Goal: Task Accomplishment & Management: Complete application form

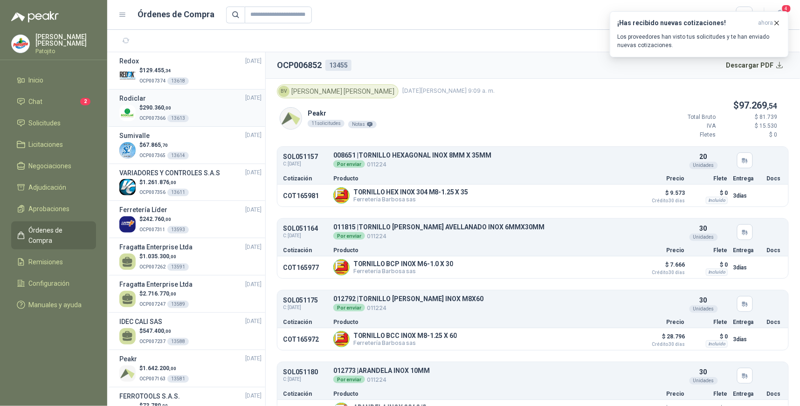
click at [211, 113] on div "$ 290.360 ,00 OCP007366 13613" at bounding box center [190, 113] width 142 height 19
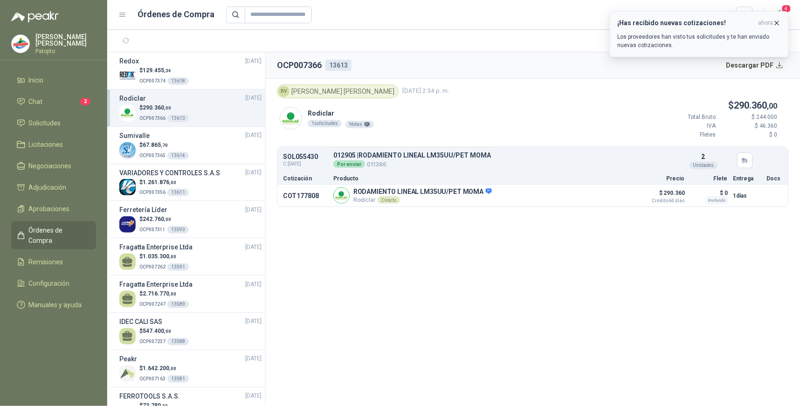
click at [776, 24] on icon "button" at bounding box center [778, 23] width 4 height 4
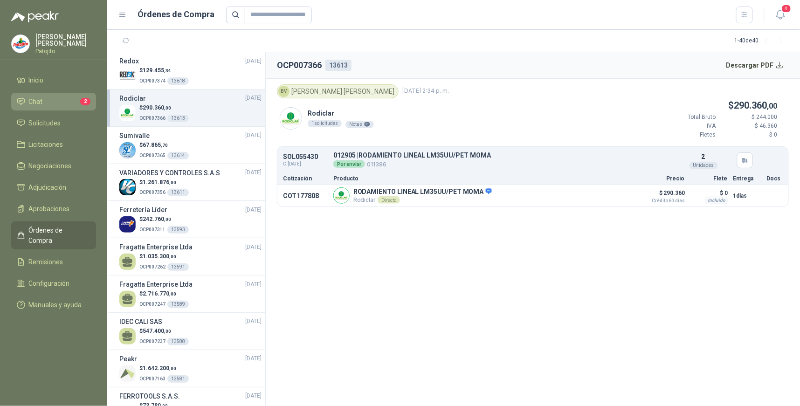
click at [45, 98] on li "Chat 2" at bounding box center [54, 102] width 74 height 10
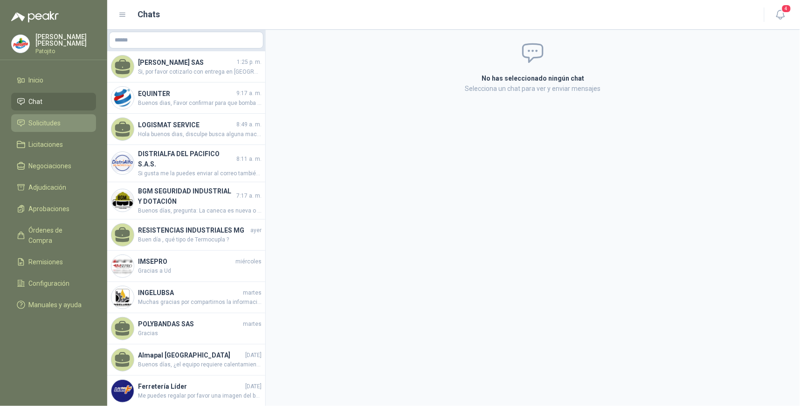
click at [71, 115] on link "Solicitudes" at bounding box center [53, 123] width 85 height 18
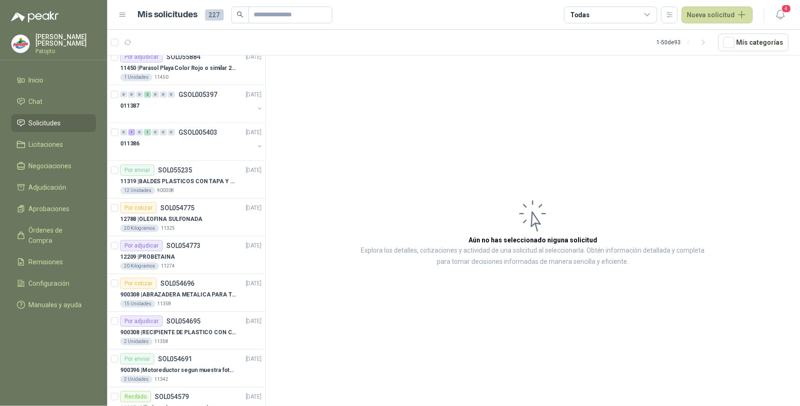
scroll to position [1549, 0]
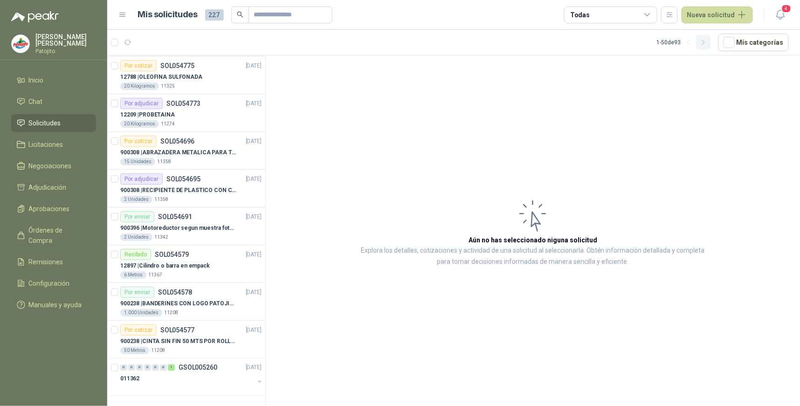
click at [703, 47] on button "button" at bounding box center [703, 42] width 15 height 15
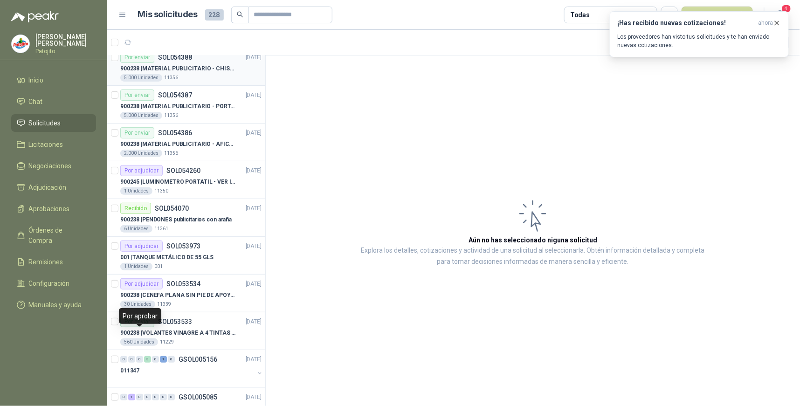
scroll to position [0, 0]
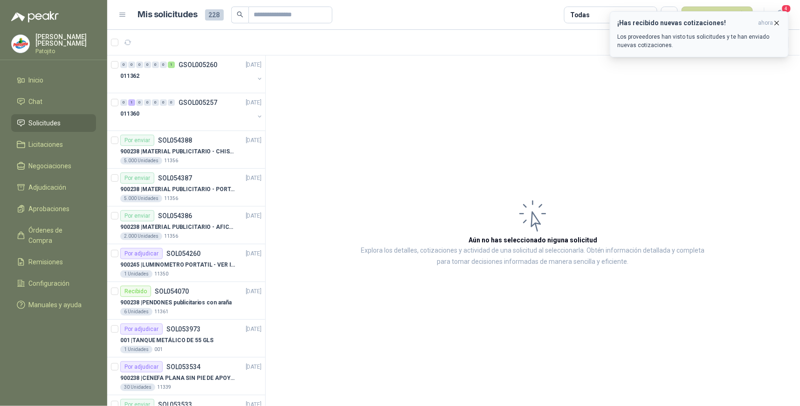
click at [741, 35] on p "Los proveedores han visto tus solicitudes y te han enviado nuevas cotizaciones." at bounding box center [699, 41] width 163 height 17
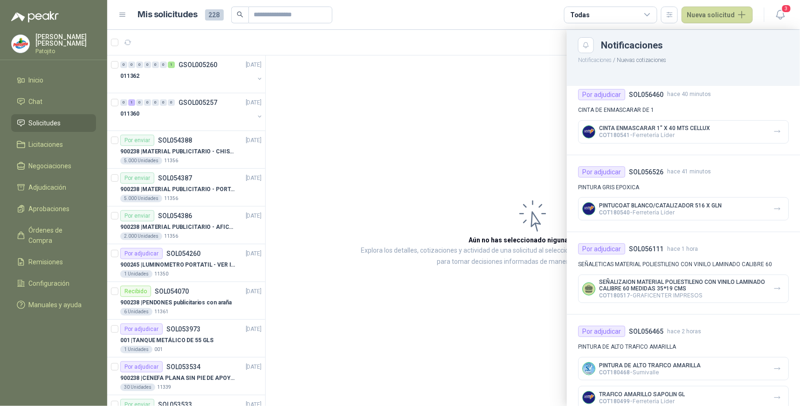
scroll to position [104, 0]
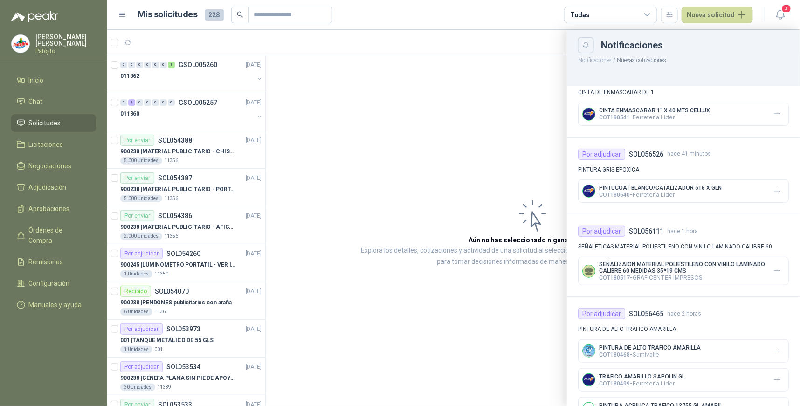
click at [589, 46] on icon "Close" at bounding box center [586, 45] width 6 height 6
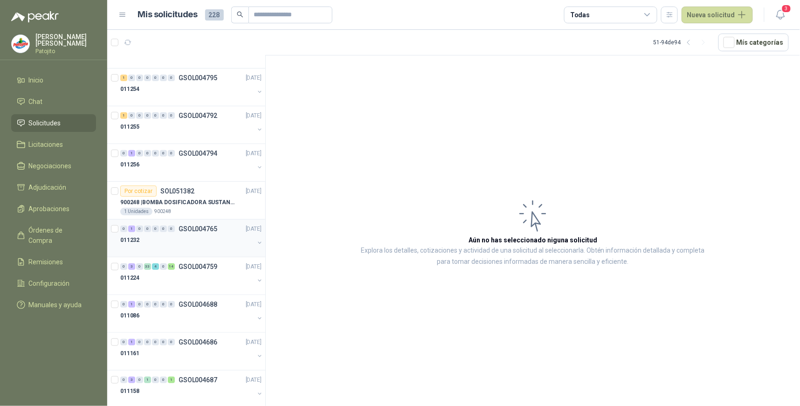
scroll to position [1322, 0]
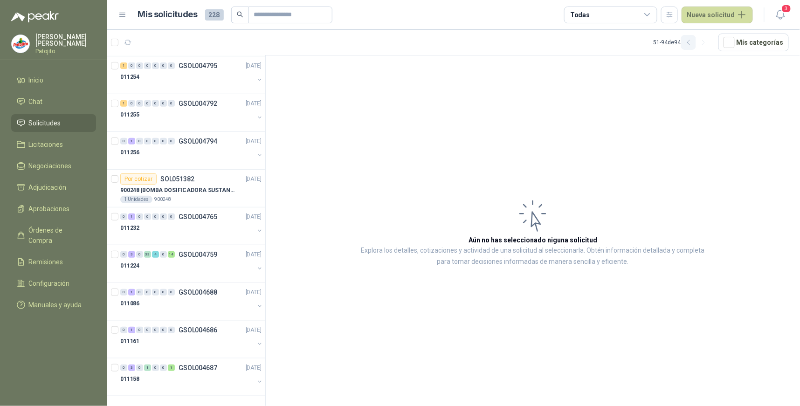
click at [688, 42] on icon "button" at bounding box center [689, 43] width 8 height 8
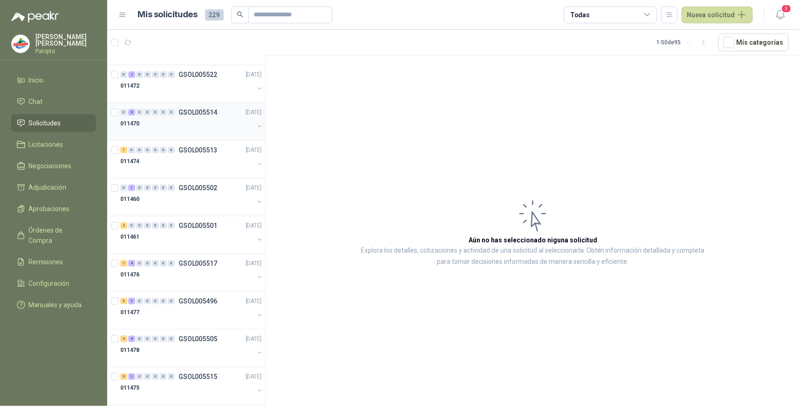
scroll to position [0, 0]
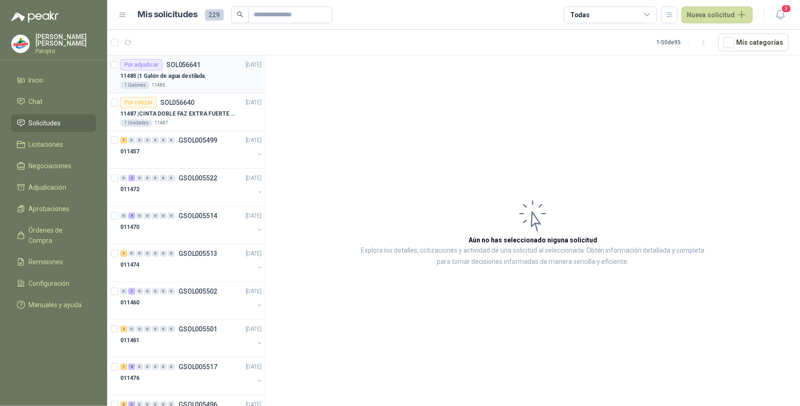
click at [203, 77] on p "11485 | 1 Galón de agua destilada." at bounding box center [163, 76] width 86 height 9
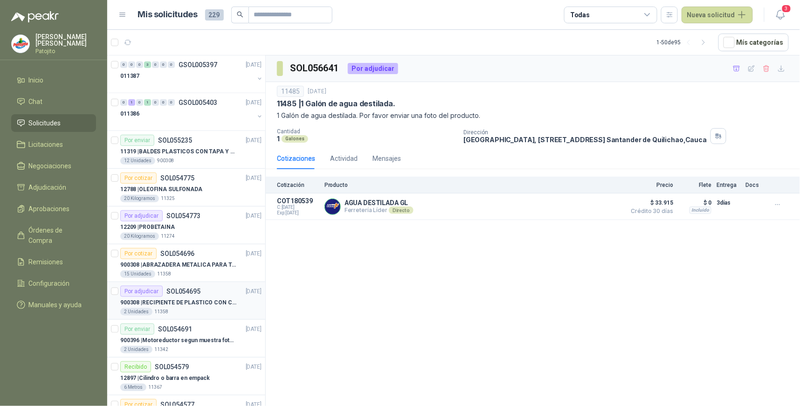
scroll to position [1549, 0]
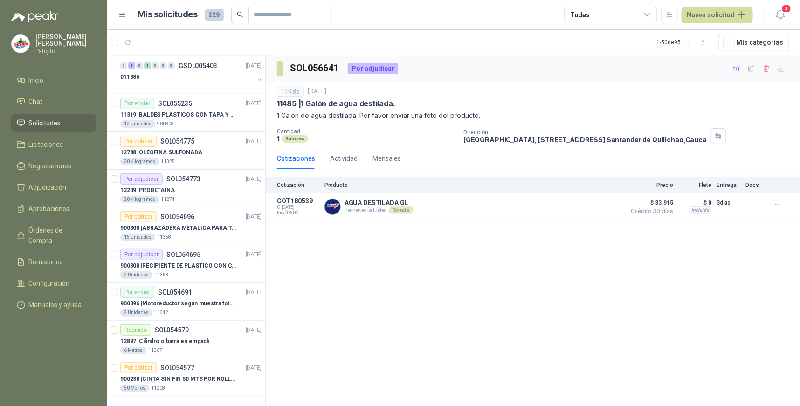
click at [650, 14] on icon at bounding box center [647, 15] width 5 height 2
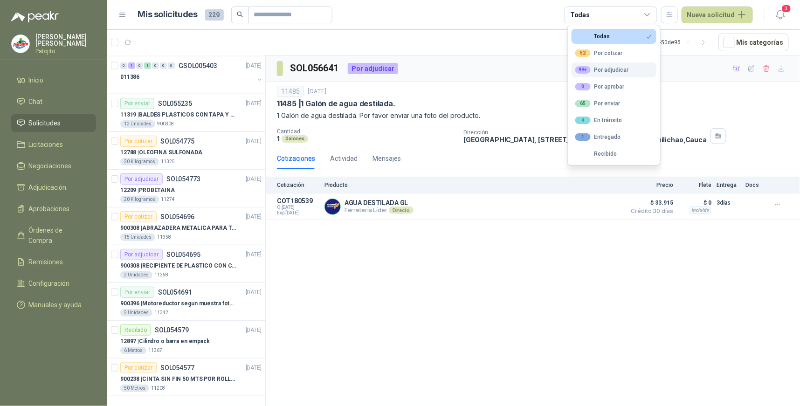
click at [630, 68] on button "99+ Por adjudicar" at bounding box center [614, 69] width 85 height 15
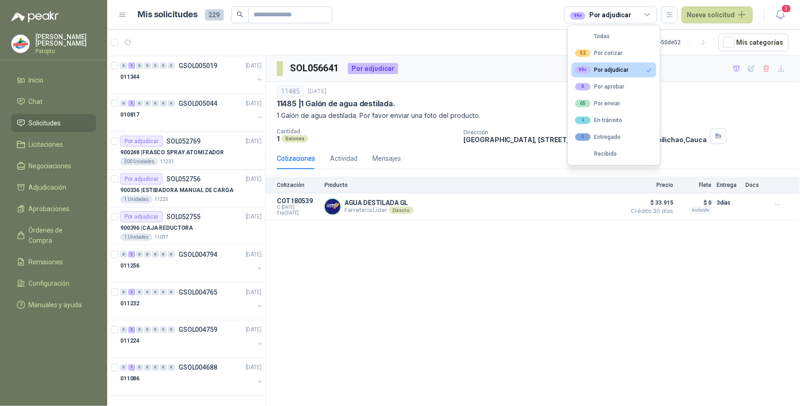
scroll to position [1209, 0]
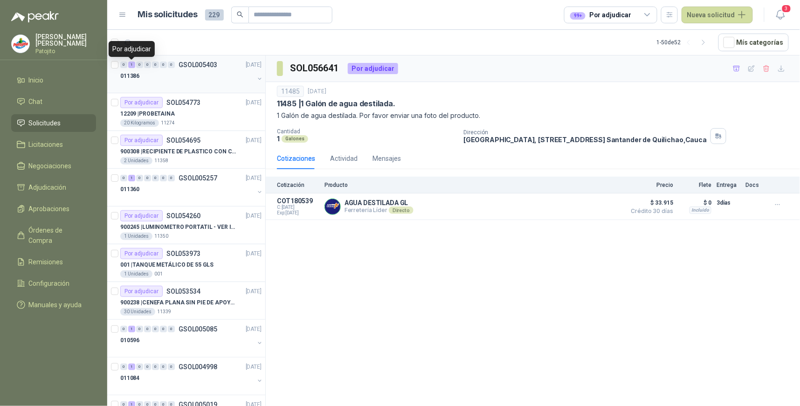
click at [132, 63] on div "1" at bounding box center [131, 65] width 7 height 7
click at [131, 66] on div "1" at bounding box center [131, 65] width 7 height 7
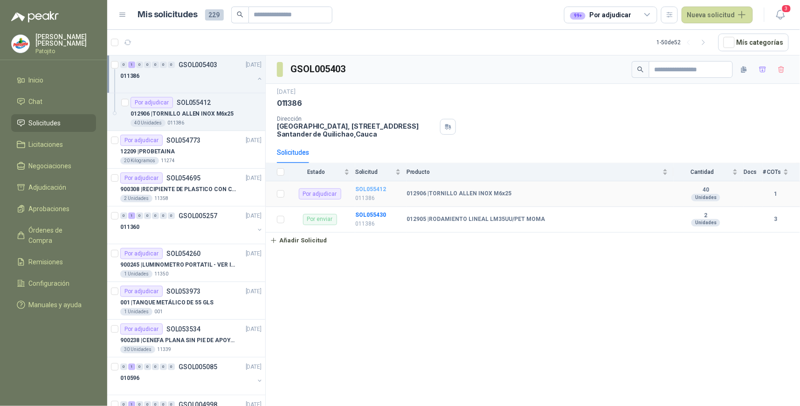
click at [376, 189] on b "SOL055412" at bounding box center [370, 189] width 31 height 7
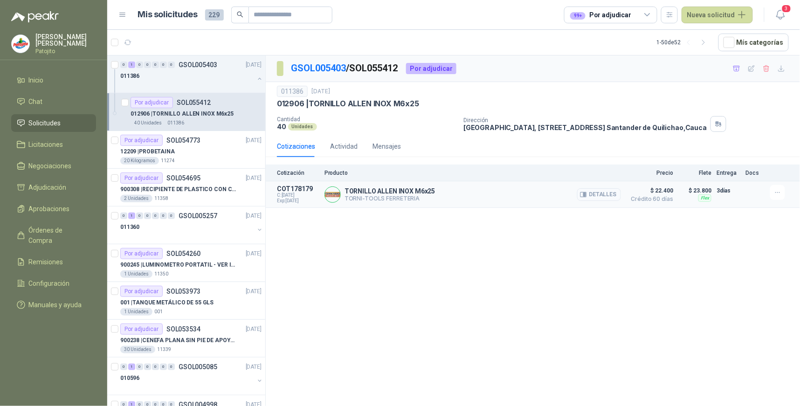
click at [616, 193] on button "Detalles" at bounding box center [599, 194] width 44 height 13
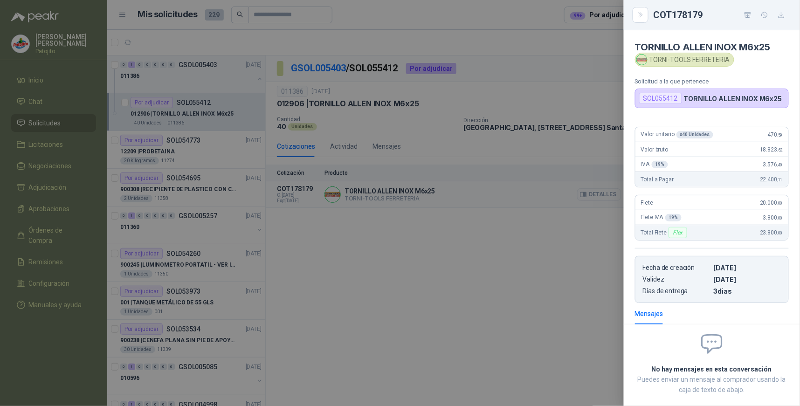
scroll to position [48, 0]
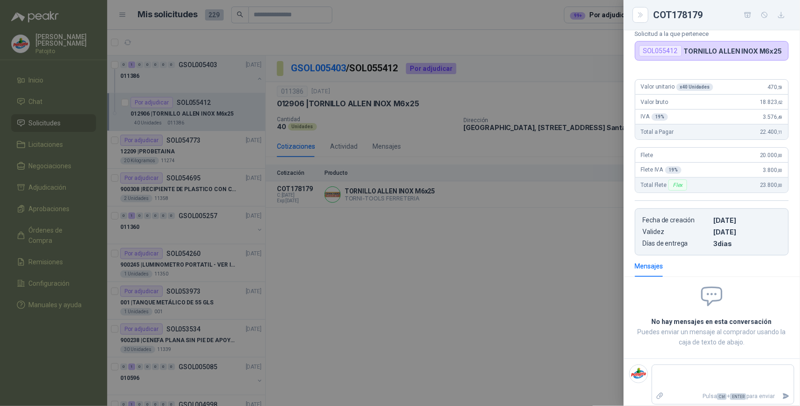
click at [549, 245] on div at bounding box center [400, 203] width 800 height 406
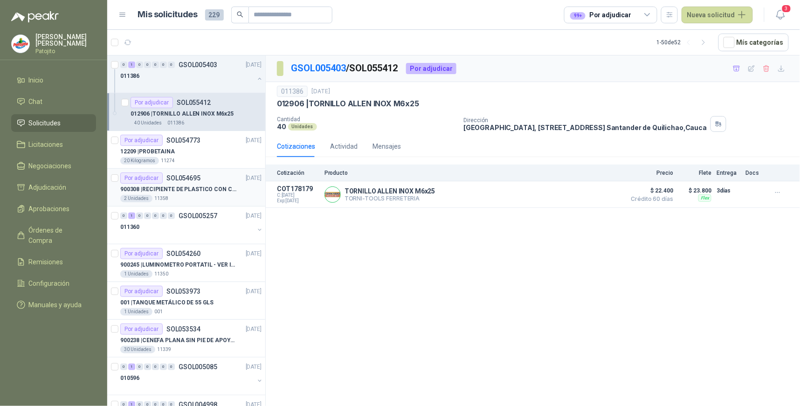
scroll to position [1261, 0]
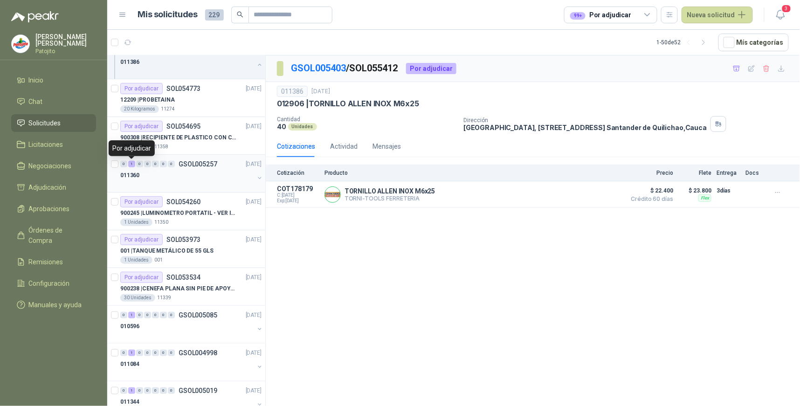
click at [130, 166] on div "1" at bounding box center [131, 164] width 7 height 7
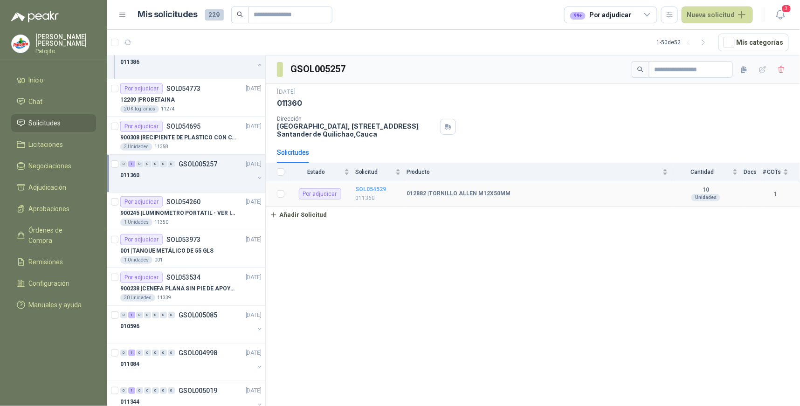
click at [379, 188] on b "SOL054529" at bounding box center [370, 189] width 31 height 7
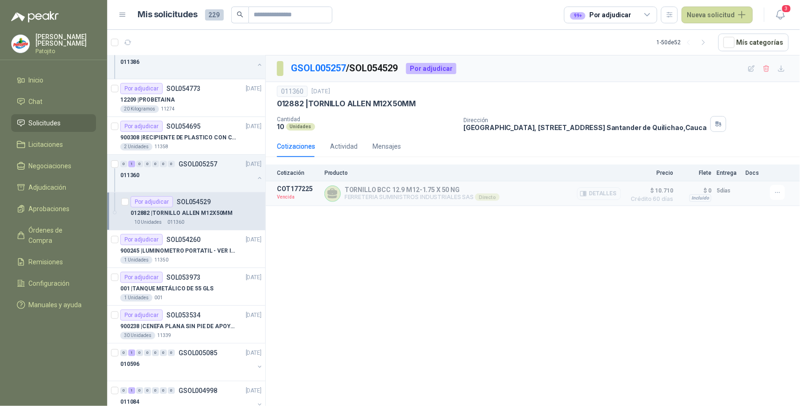
click at [612, 195] on button "Detalles" at bounding box center [599, 193] width 44 height 13
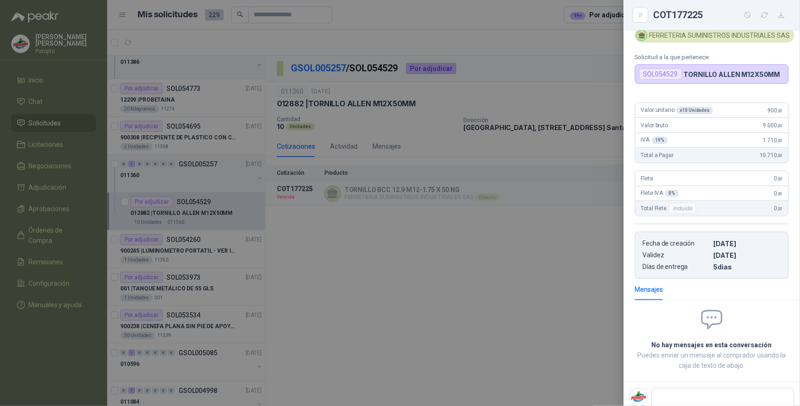
scroll to position [52, 0]
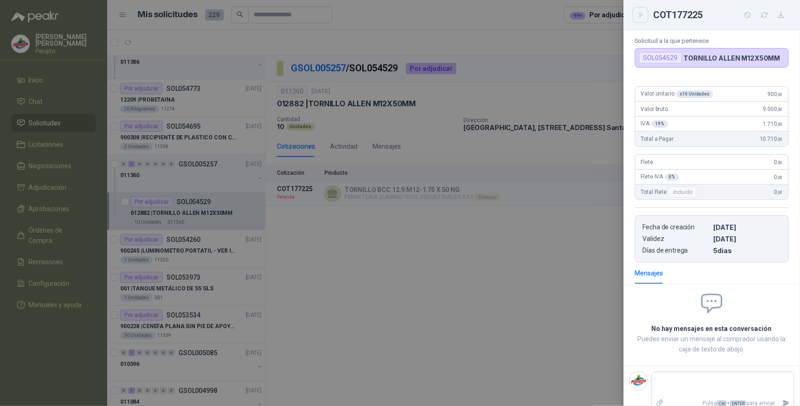
click at [644, 16] on icon "Close" at bounding box center [641, 15] width 8 height 8
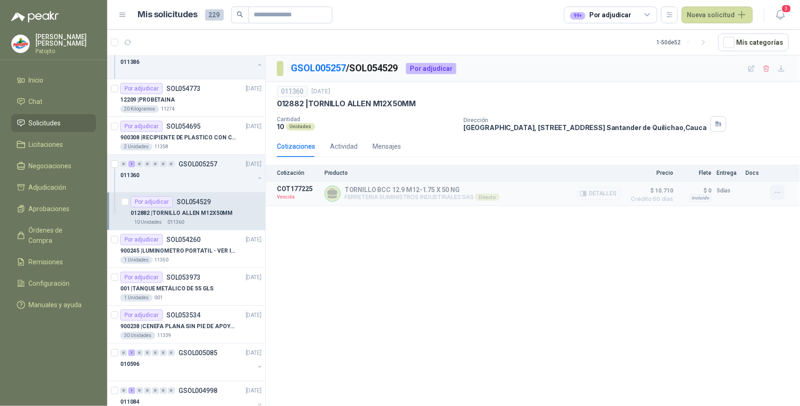
click at [781, 192] on icon "button" at bounding box center [778, 193] width 8 height 8
click at [762, 173] on button "Solicitar Recotización" at bounding box center [759, 172] width 75 height 15
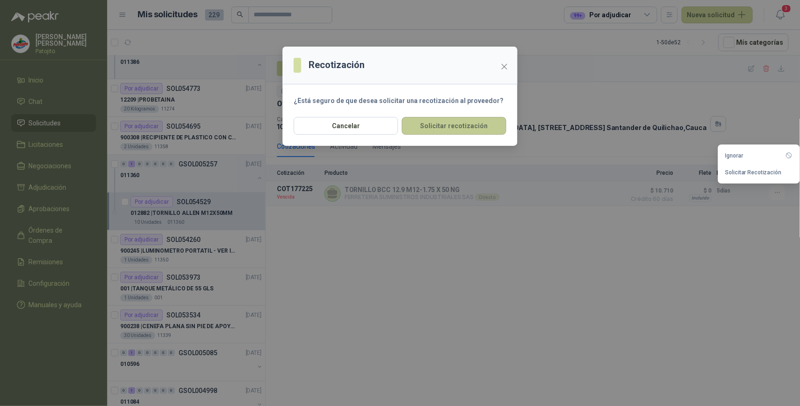
click at [478, 124] on button "Solicitar recotización" at bounding box center [454, 126] width 104 height 18
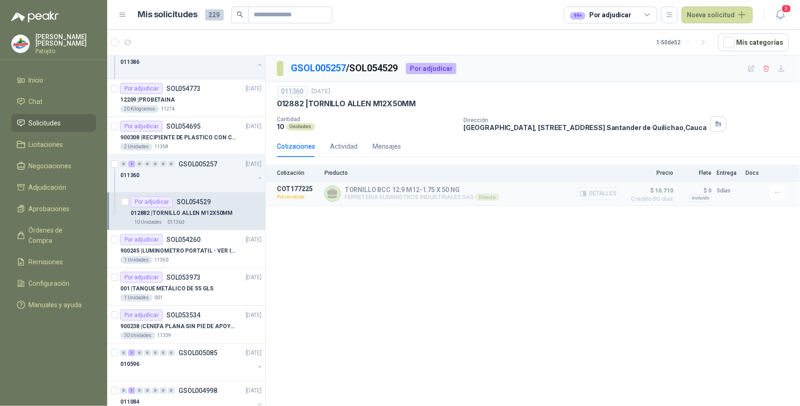
click at [617, 193] on button "Detalles" at bounding box center [599, 193] width 44 height 13
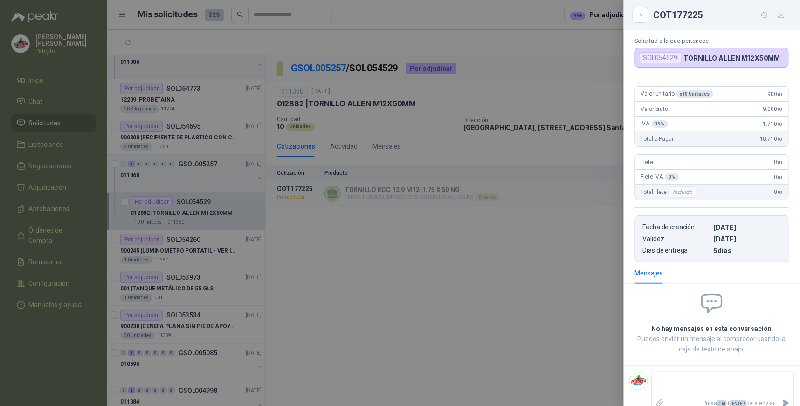
scroll to position [70, 0]
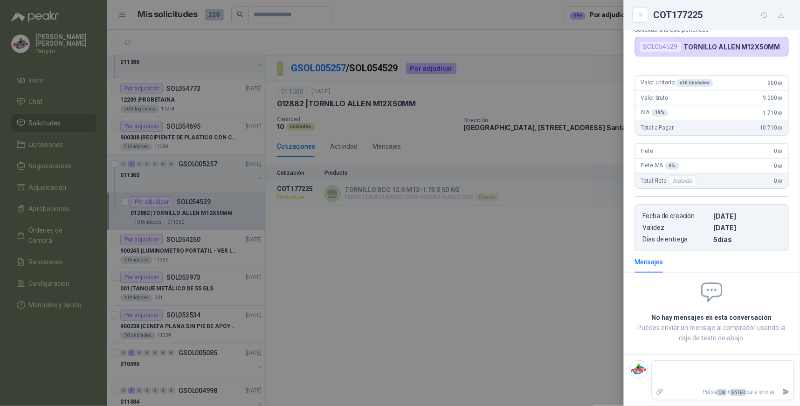
click at [574, 281] on div at bounding box center [400, 203] width 800 height 406
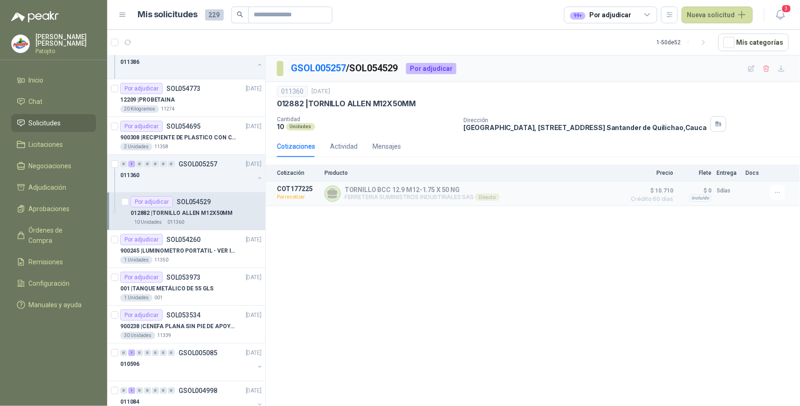
click at [418, 335] on div "GSOL005257 / SOL054529 Por adjudicar 011360 [DATE] 012882 | TORNILLO [PERSON_NA…" at bounding box center [533, 232] width 534 height 354
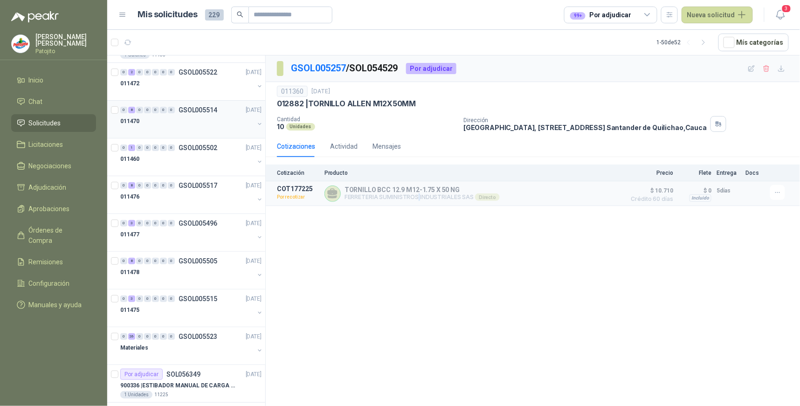
scroll to position [0, 0]
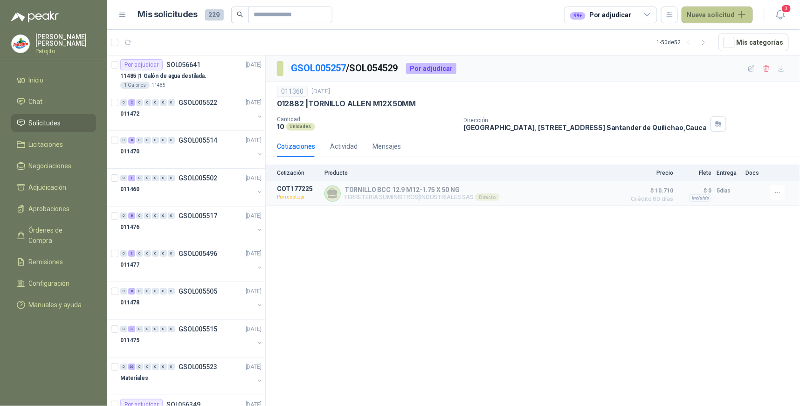
click at [740, 15] on button "Nueva solicitud" at bounding box center [717, 15] width 71 height 17
click at [721, 38] on link "Solicitud" at bounding box center [728, 37] width 79 height 16
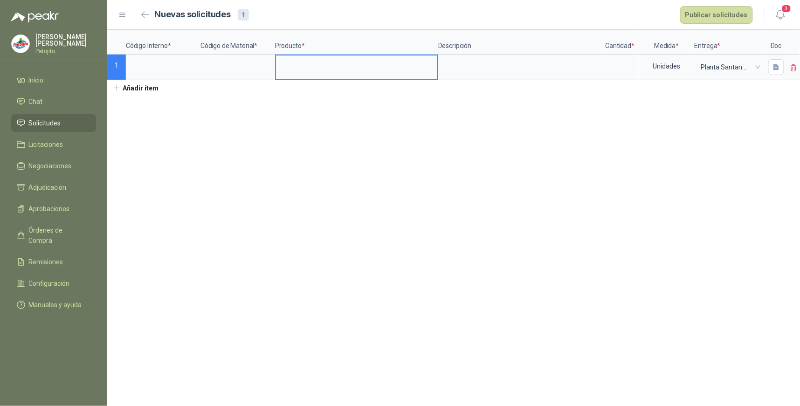
click at [320, 61] on input at bounding box center [356, 64] width 161 height 18
click at [240, 68] on input at bounding box center [237, 64] width 73 height 18
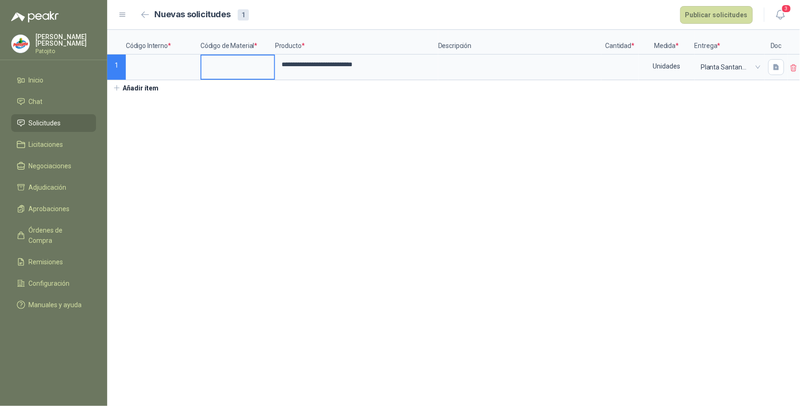
click at [222, 67] on input at bounding box center [237, 64] width 73 height 18
type input "*****"
click at [171, 68] on input at bounding box center [163, 64] width 73 height 18
type input "*****"
click at [621, 68] on input at bounding box center [620, 64] width 35 height 18
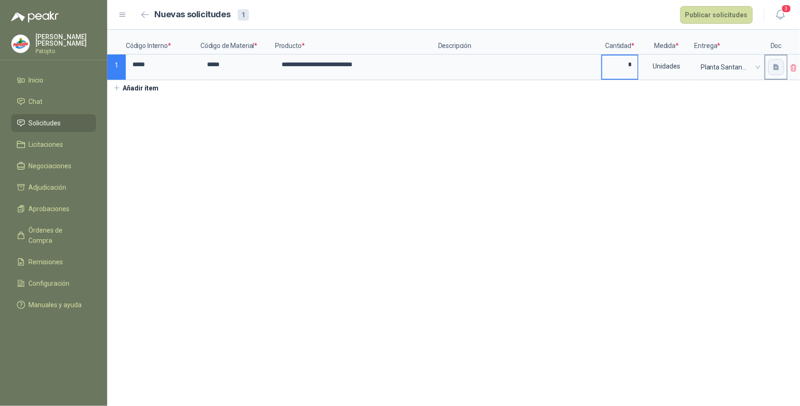
type input "*"
click at [777, 69] on button "button" at bounding box center [777, 67] width 16 height 16
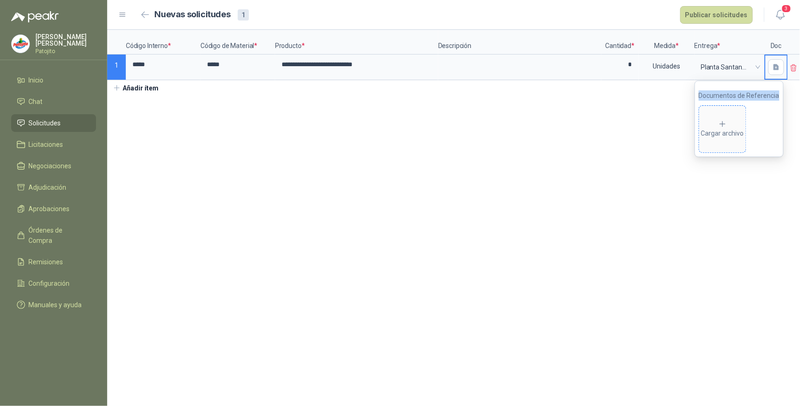
click at [715, 127] on div "Cargar archivo" at bounding box center [722, 129] width 43 height 19
click at [719, 15] on button "Publicar solicitudes" at bounding box center [716, 15] width 73 height 18
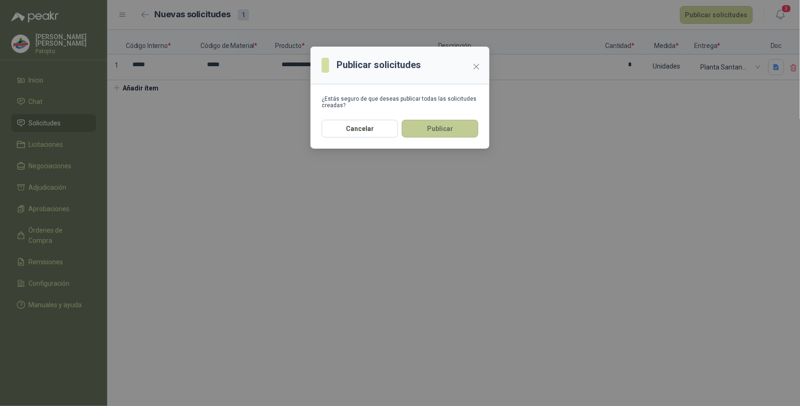
click at [432, 127] on button "Publicar" at bounding box center [440, 129] width 76 height 18
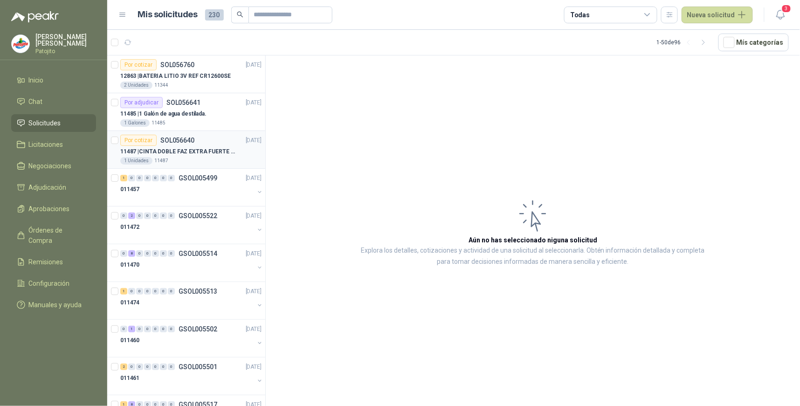
click at [194, 142] on div "Por cotizar SOL056640 [DATE]" at bounding box center [190, 140] width 141 height 11
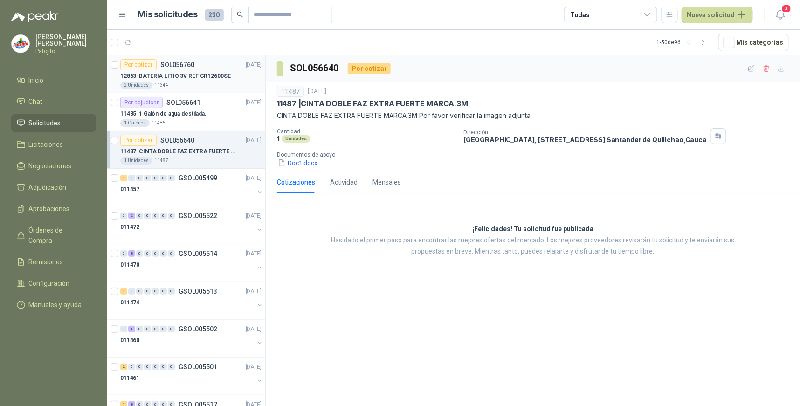
click at [230, 82] on div "2 Unidades 11344" at bounding box center [190, 85] width 141 height 7
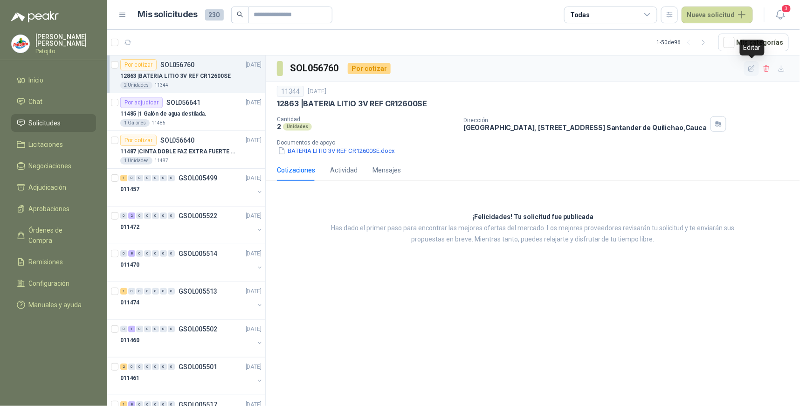
click at [752, 70] on icon "button" at bounding box center [752, 69] width 8 height 8
type input "**********"
type input "*"
type input "*****"
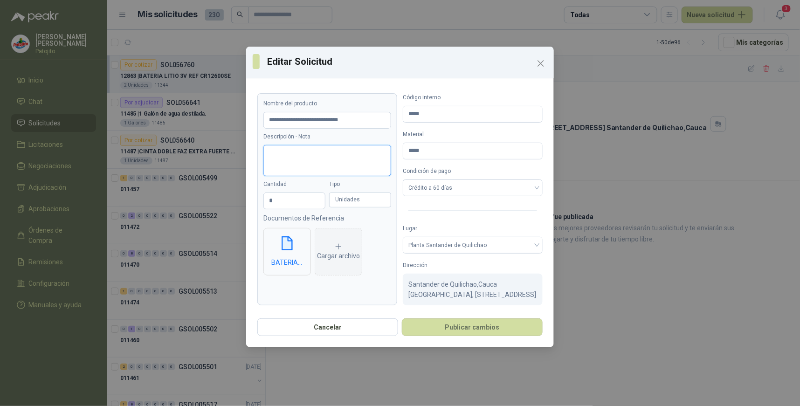
click at [290, 155] on textarea "Descripción - Nota" at bounding box center [327, 160] width 128 height 31
type textarea "*"
type textarea "**"
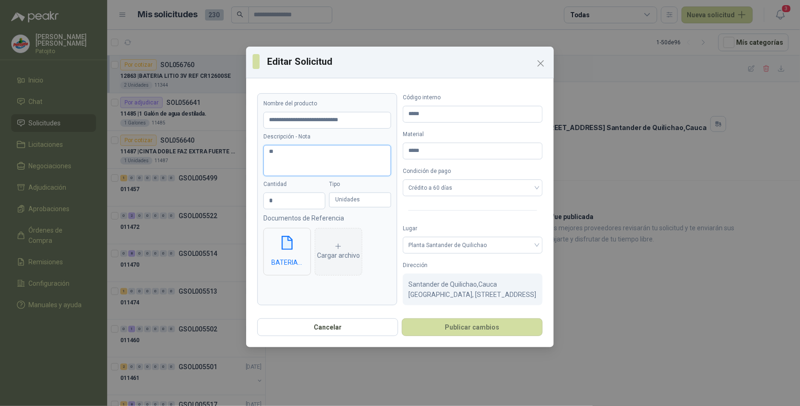
type textarea "*"
type textarea "**"
type textarea "****"
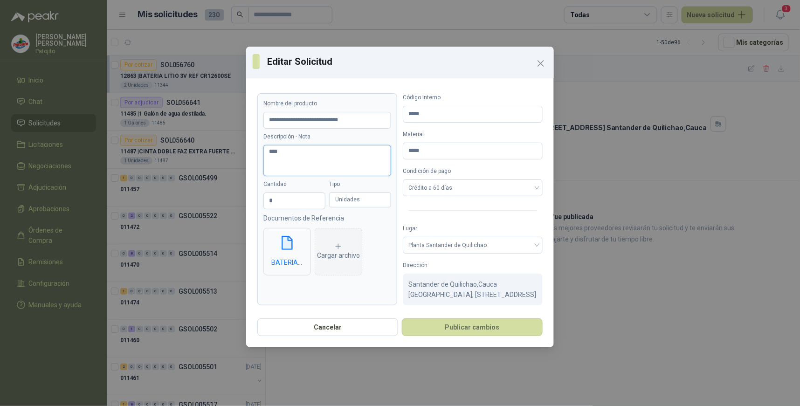
type textarea "*****"
type textarea "******"
type textarea "*******"
type textarea "********"
type textarea "*********"
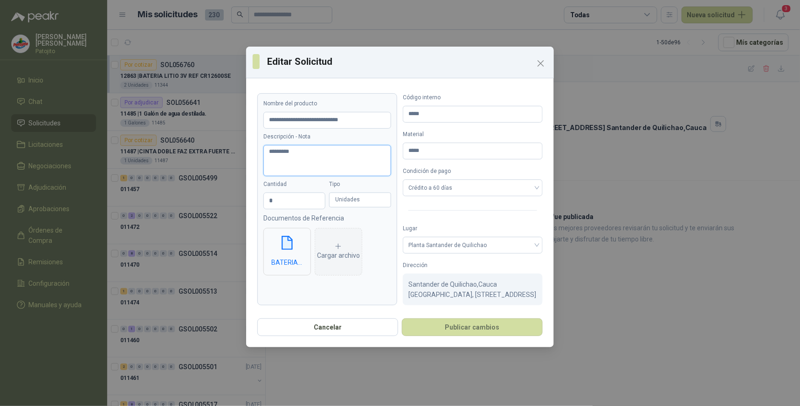
type textarea "**********"
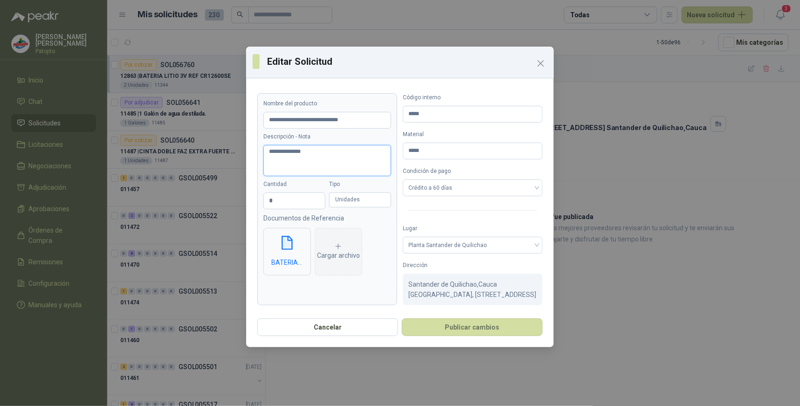
type textarea "**********"
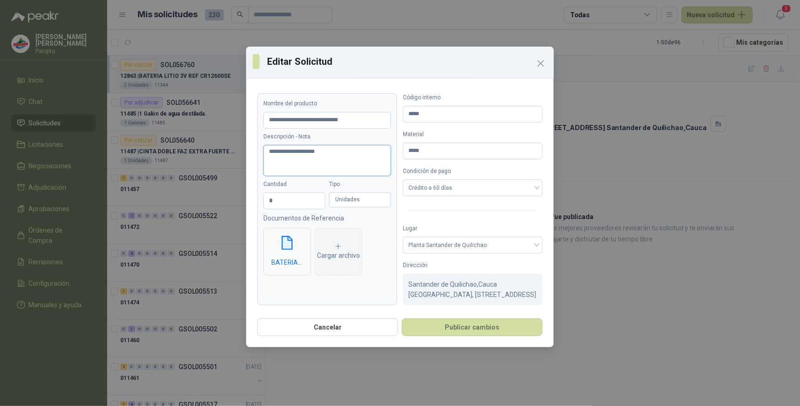
type textarea "**********"
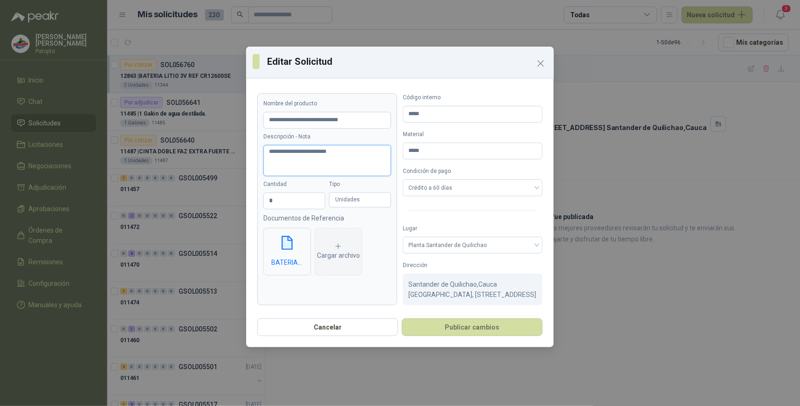
type textarea "**********"
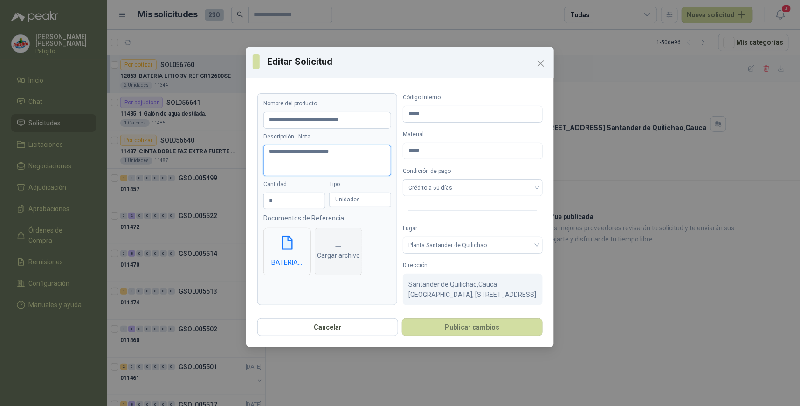
type textarea "**********"
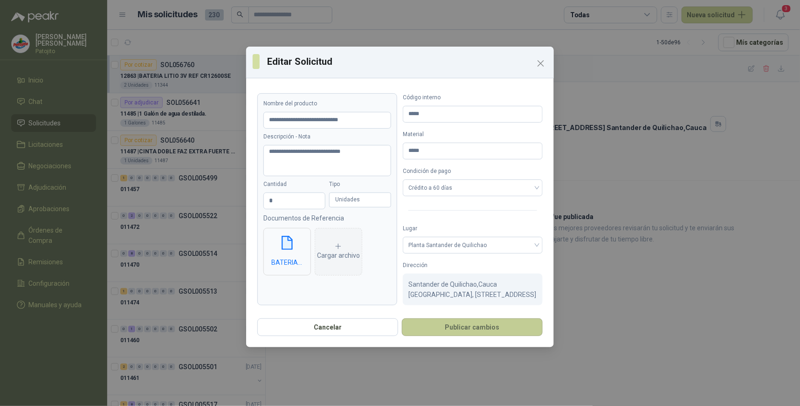
click at [499, 335] on button "Publicar cambios" at bounding box center [472, 328] width 141 height 18
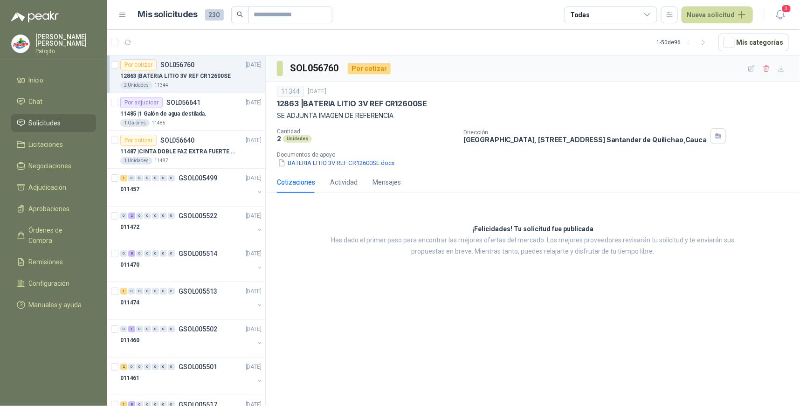
click at [427, 326] on div "SOL056760 Por cotizar 11344 [DATE] 12863 | BATERIA LITIO 3V REF CR12600SE SE AD…" at bounding box center [533, 232] width 534 height 354
click at [745, 16] on button "Nueva solicitud" at bounding box center [717, 15] width 71 height 17
click at [725, 37] on link "Solicitud" at bounding box center [728, 37] width 79 height 16
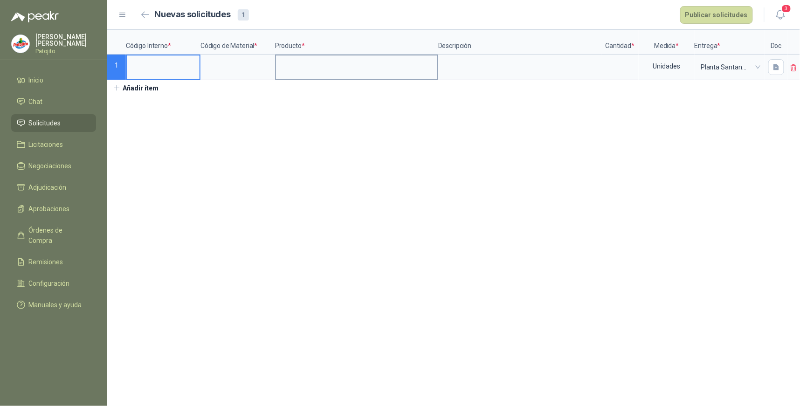
click at [313, 69] on input at bounding box center [356, 64] width 161 height 18
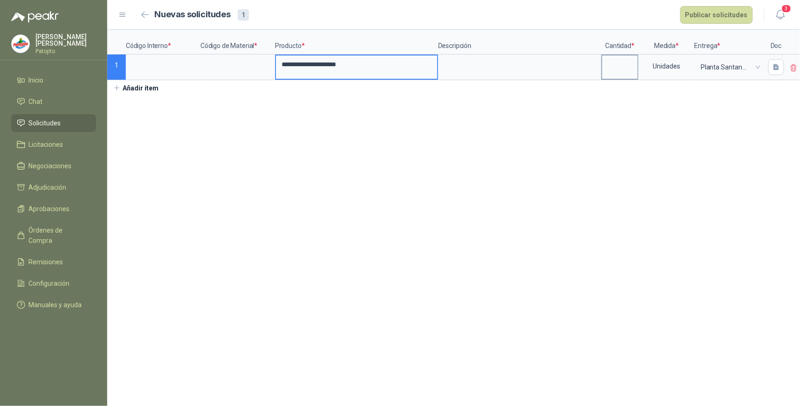
click at [622, 67] on input at bounding box center [620, 64] width 35 height 18
type input "**"
click at [698, 131] on section "**********" at bounding box center [453, 218] width 693 height 376
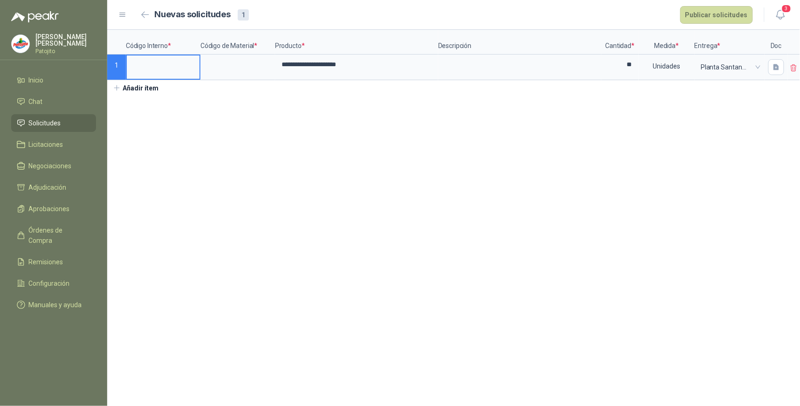
click at [166, 69] on input at bounding box center [163, 64] width 73 height 18
type input "*****"
click at [232, 65] on input at bounding box center [237, 64] width 73 height 18
type input "*****"
drag, startPoint x: 411, startPoint y: 215, endPoint x: 485, endPoint y: 173, distance: 84.7
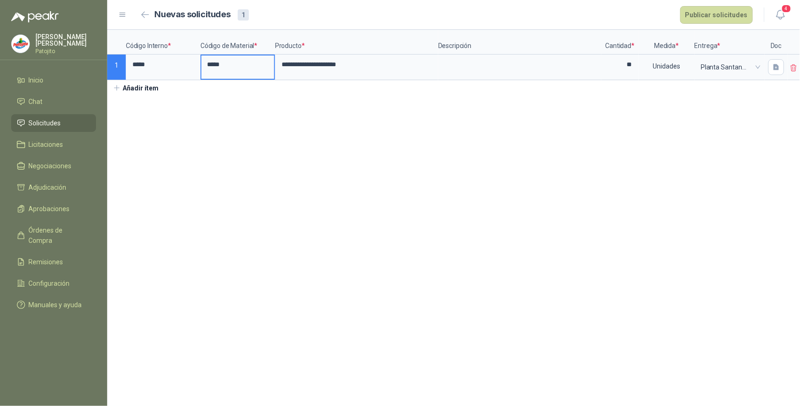
click at [414, 215] on section "**********" at bounding box center [453, 218] width 693 height 376
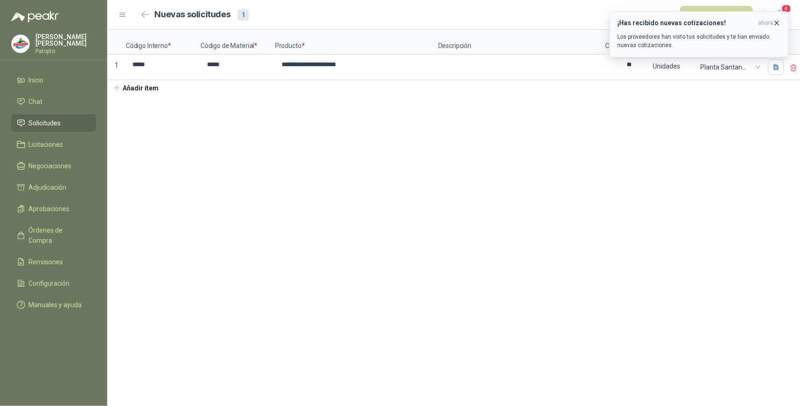
click at [779, 24] on icon "button" at bounding box center [777, 23] width 8 height 8
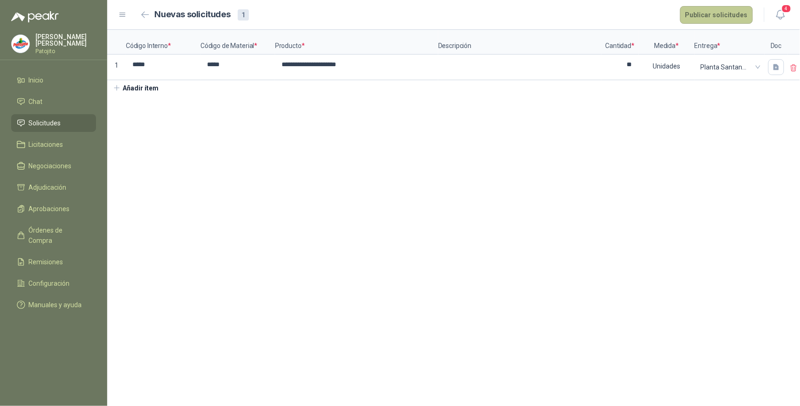
click at [726, 14] on button "Publicar solicitudes" at bounding box center [716, 15] width 73 height 18
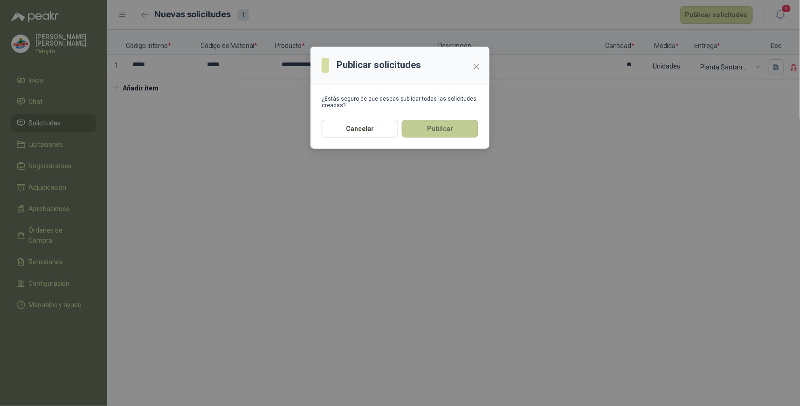
click at [418, 127] on button "Publicar" at bounding box center [440, 129] width 76 height 18
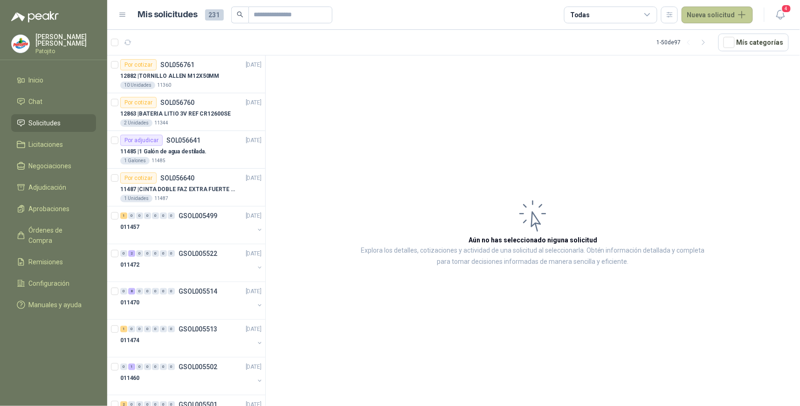
click at [739, 15] on button "Nueva solicitud" at bounding box center [717, 15] width 71 height 17
click at [718, 39] on link "Solicitud" at bounding box center [728, 37] width 79 height 16
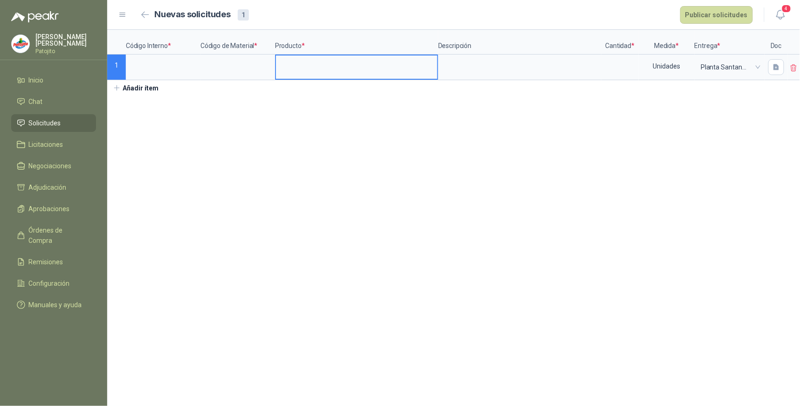
click at [294, 65] on input at bounding box center [356, 64] width 161 height 18
type input "*"
click at [405, 66] on input "**********" at bounding box center [356, 64] width 161 height 18
type input "**********"
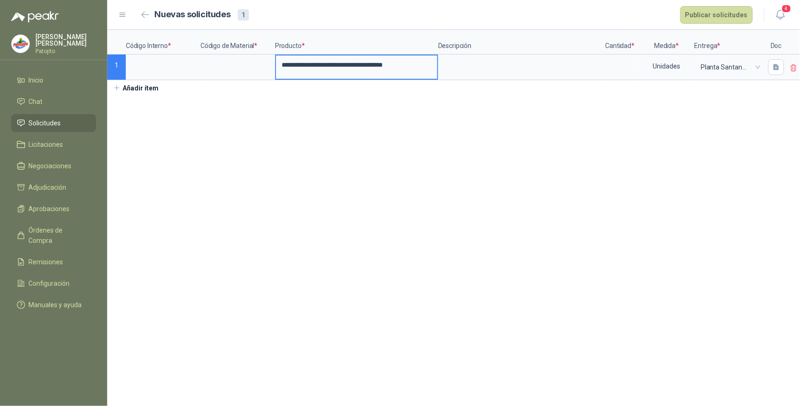
scroll to position [0, 0]
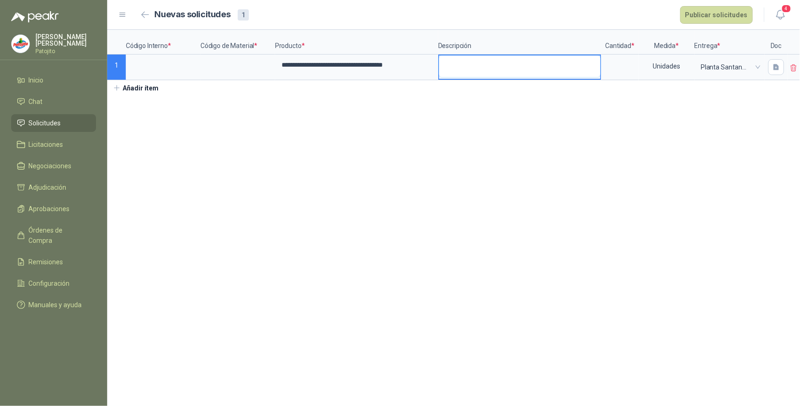
click at [455, 67] on textarea at bounding box center [519, 65] width 161 height 21
type textarea "*"
type textarea "**"
type textarea "***"
type textarea "****"
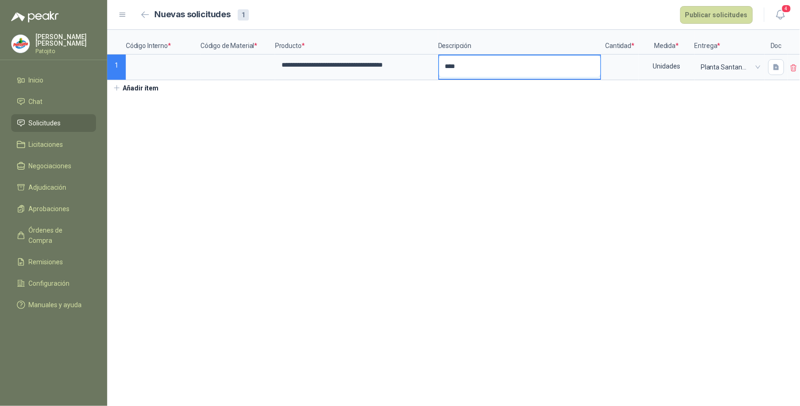
type textarea "*****"
type textarea "******"
type textarea "*******"
type textarea "********"
type textarea "*********"
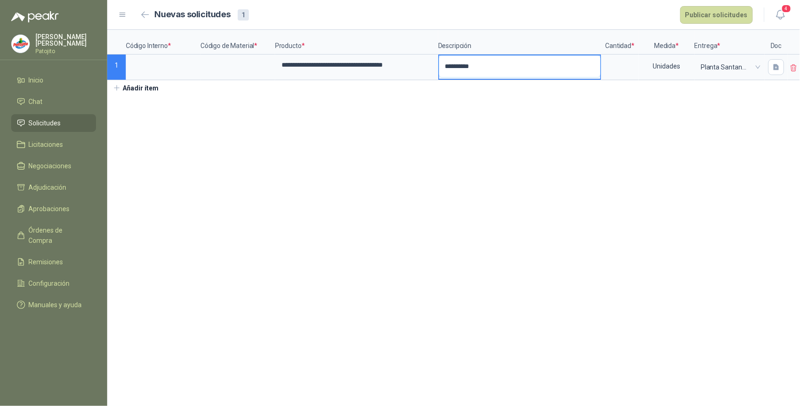
type textarea "*********"
type textarea "**********"
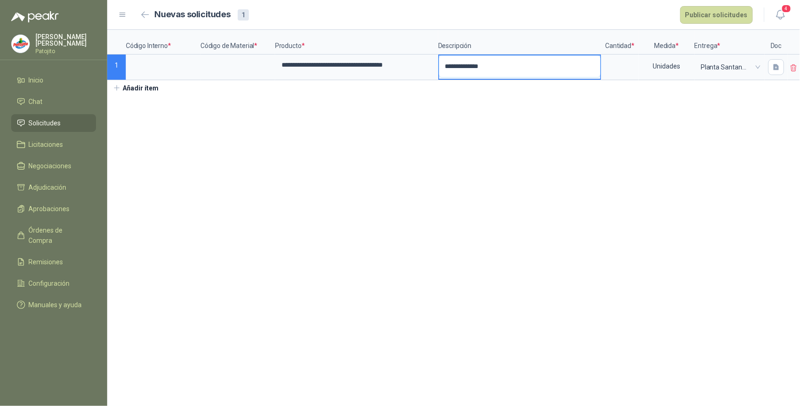
type textarea "**********"
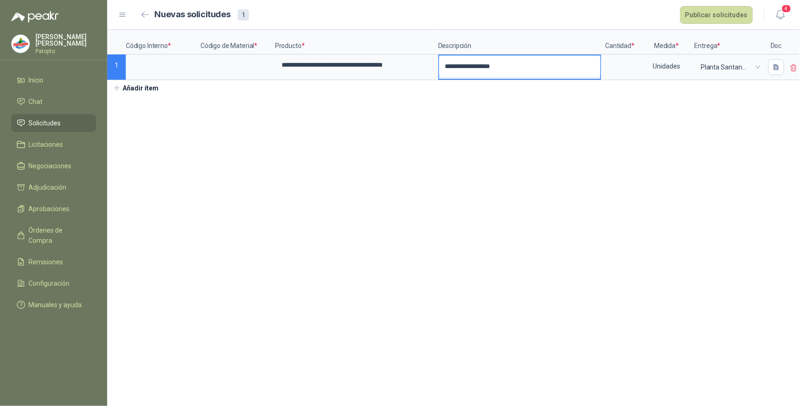
type textarea "**********"
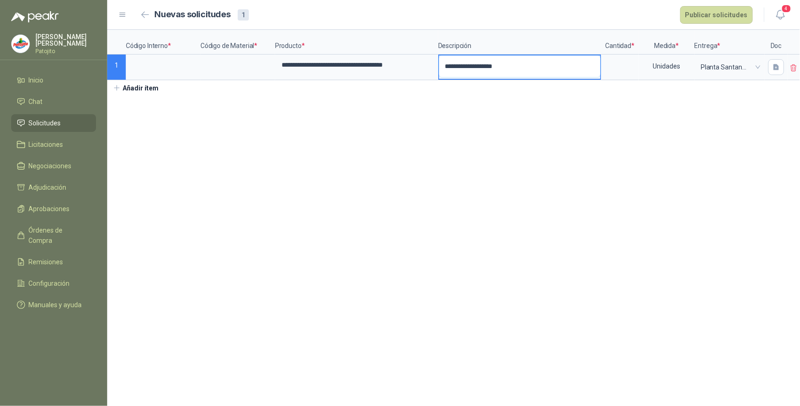
type textarea "**********"
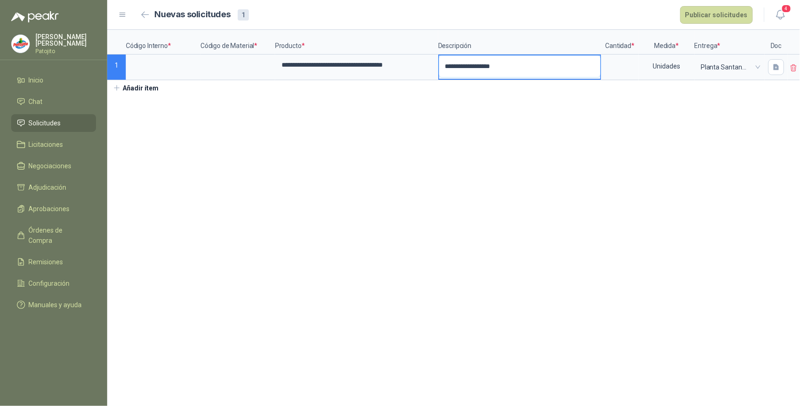
type textarea "**********"
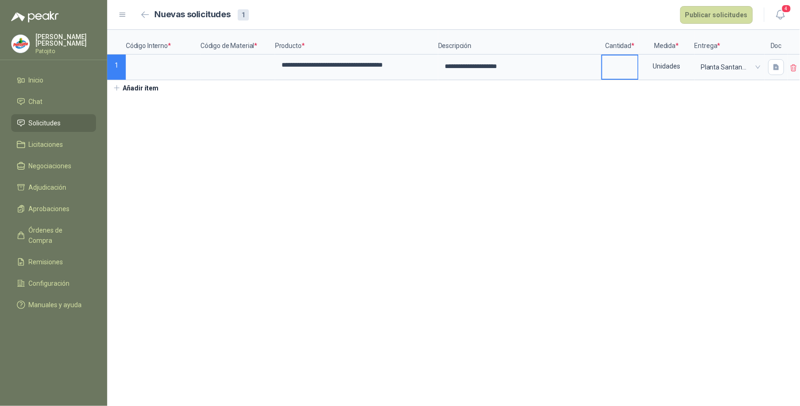
click at [620, 71] on input at bounding box center [620, 64] width 35 height 18
type input "*"
click at [692, 78] on button "Marker" at bounding box center [693, 77] width 3 height 3
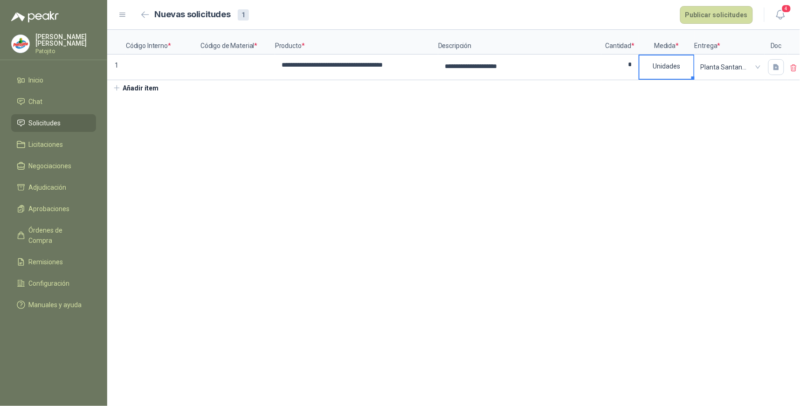
click at [683, 66] on div "Unidades" at bounding box center [667, 65] width 54 height 21
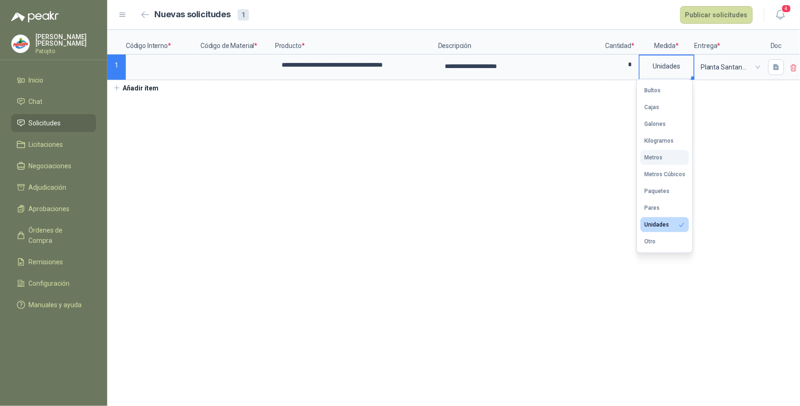
click at [672, 155] on button "Metros" at bounding box center [665, 157] width 49 height 15
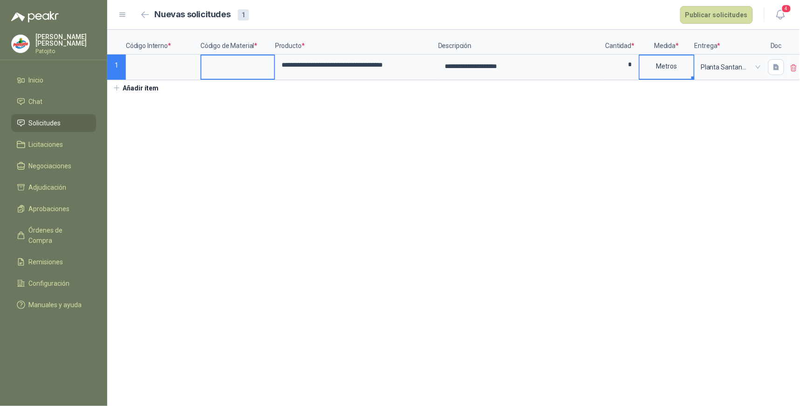
click at [224, 67] on input at bounding box center [237, 64] width 73 height 18
click at [152, 66] on input at bounding box center [163, 64] width 73 height 18
type input "*****"
click at [212, 66] on input at bounding box center [237, 64] width 73 height 18
type input "*****"
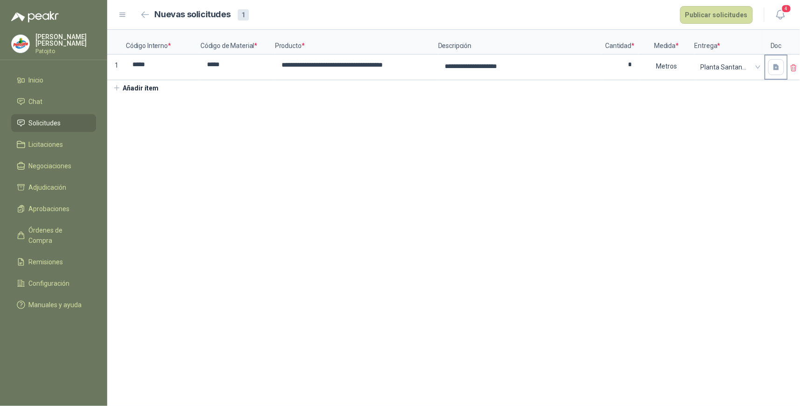
drag, startPoint x: 768, startPoint y: 68, endPoint x: 763, endPoint y: 78, distance: 10.8
click at [769, 75] on button "button" at bounding box center [777, 67] width 16 height 16
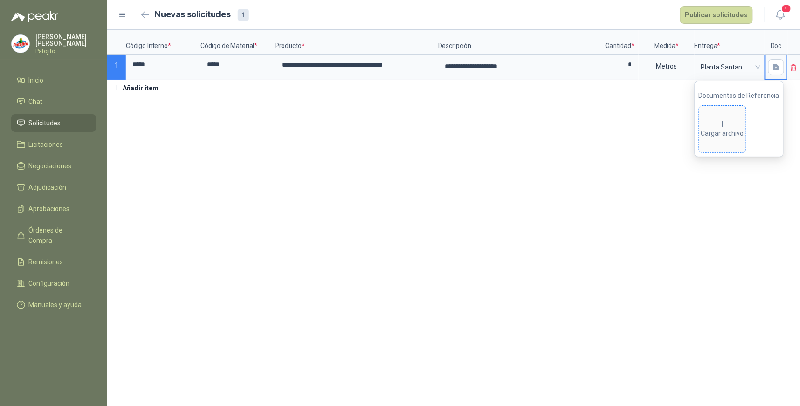
click at [724, 133] on div "Cargar archivo" at bounding box center [722, 129] width 43 height 19
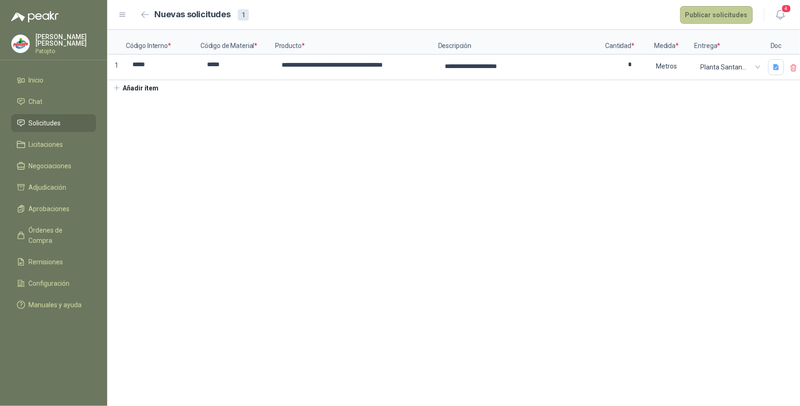
click at [722, 14] on button "Publicar solicitudes" at bounding box center [716, 15] width 73 height 18
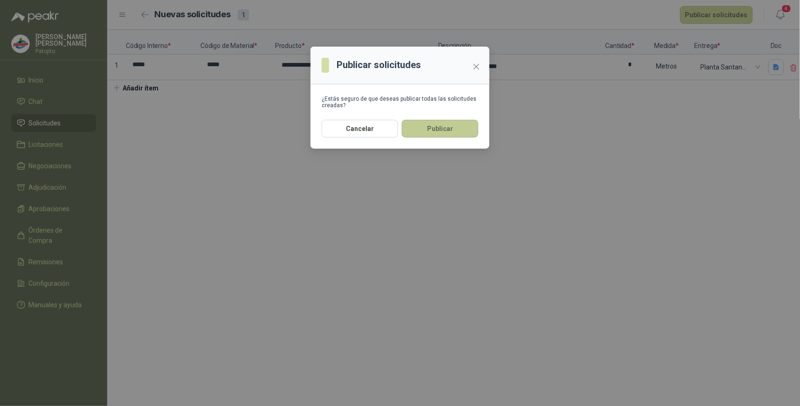
click at [450, 120] on button "Publicar" at bounding box center [440, 129] width 76 height 18
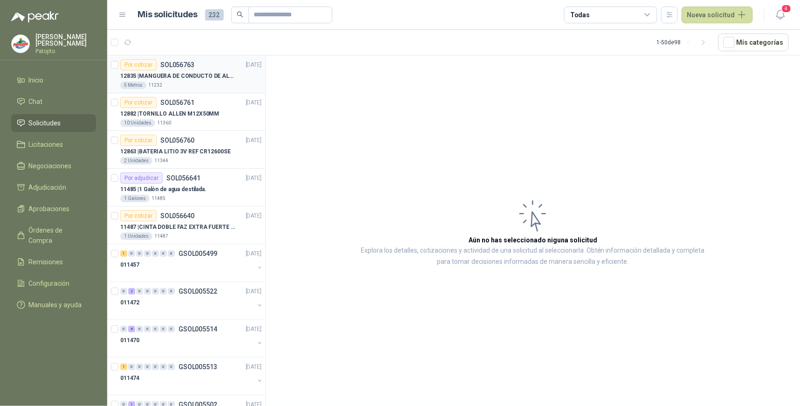
click at [212, 76] on p "12835 | MANGUERA DE CONDUCTO DE ALAMBRE [PERSON_NAME] PU" at bounding box center [178, 76] width 116 height 9
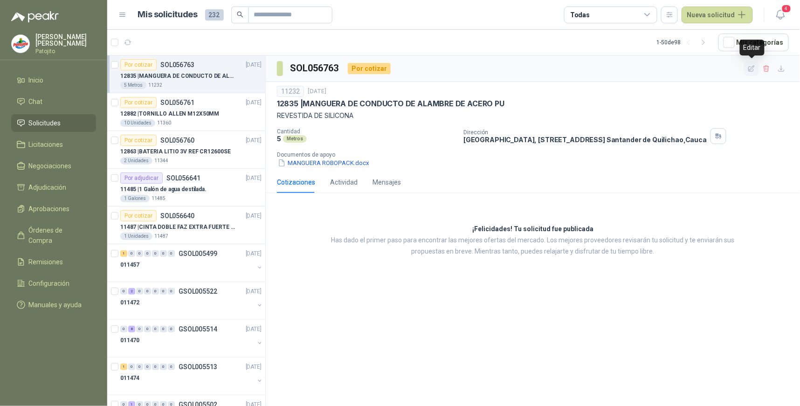
click at [753, 70] on icon "button" at bounding box center [752, 69] width 8 height 8
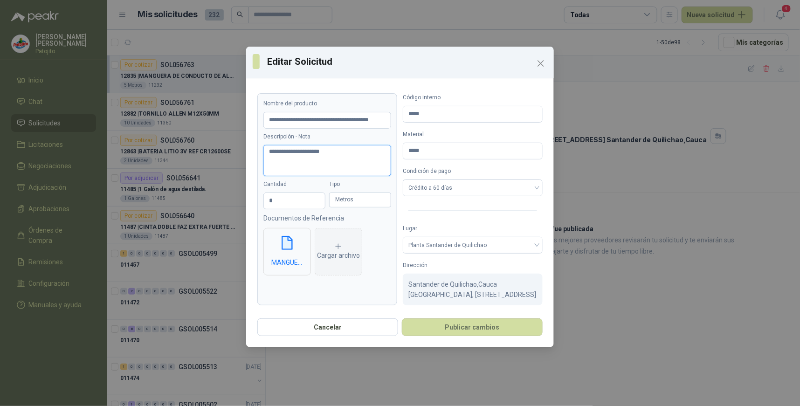
click at [341, 154] on textarea "**********" at bounding box center [327, 160] width 128 height 31
type textarea "**********"
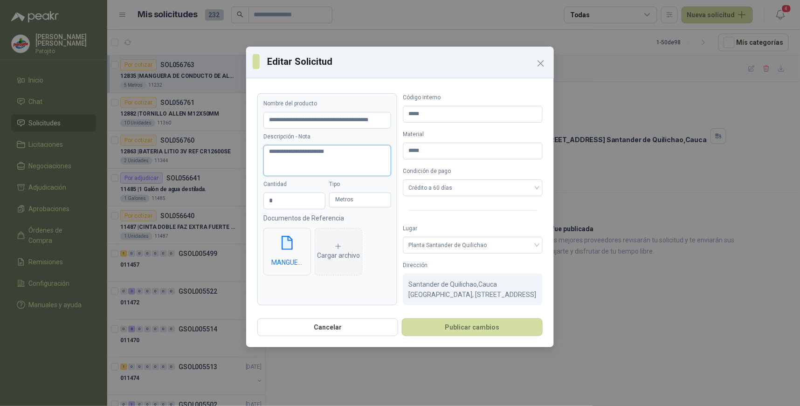
type textarea "**********"
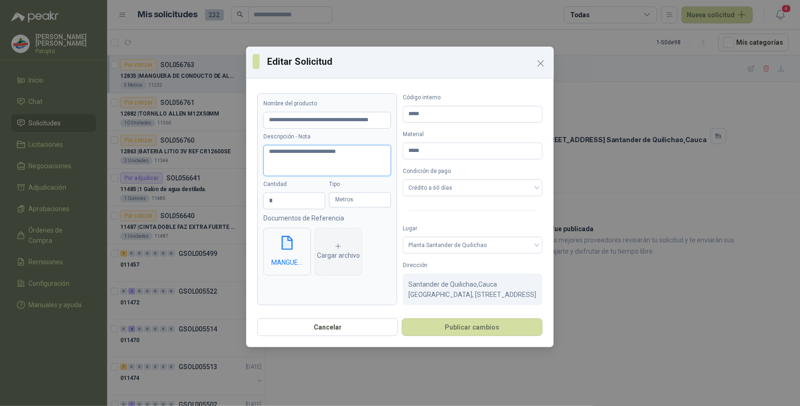
type textarea "**********"
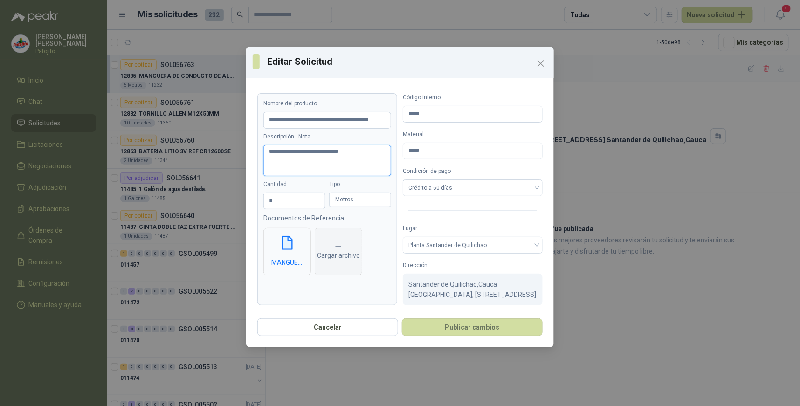
type textarea "**********"
drag, startPoint x: 483, startPoint y: 338, endPoint x: 483, endPoint y: 332, distance: 5.6
click at [483, 336] on button "Publicar cambios" at bounding box center [472, 328] width 141 height 18
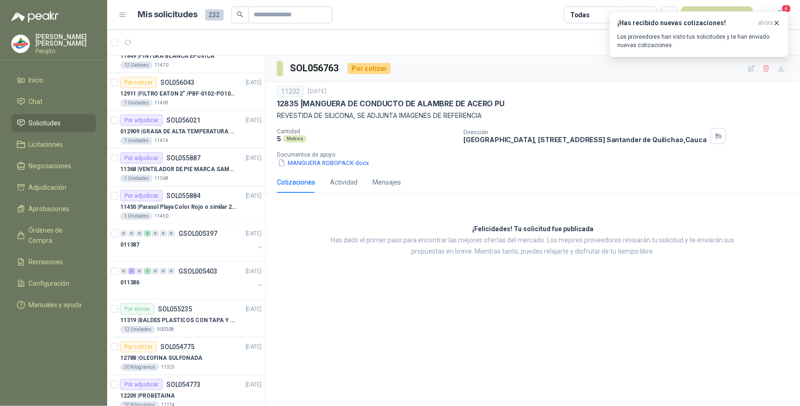
scroll to position [1549, 0]
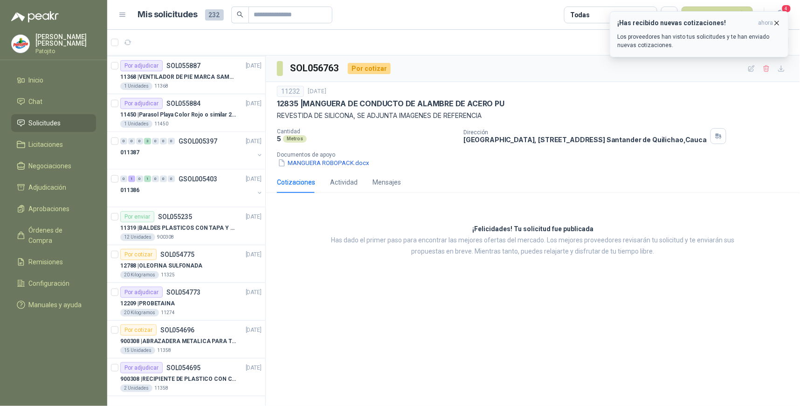
click at [731, 33] on p "Los proveedores han visto tus solicitudes y te han enviado nuevas cotizaciones." at bounding box center [699, 41] width 163 height 17
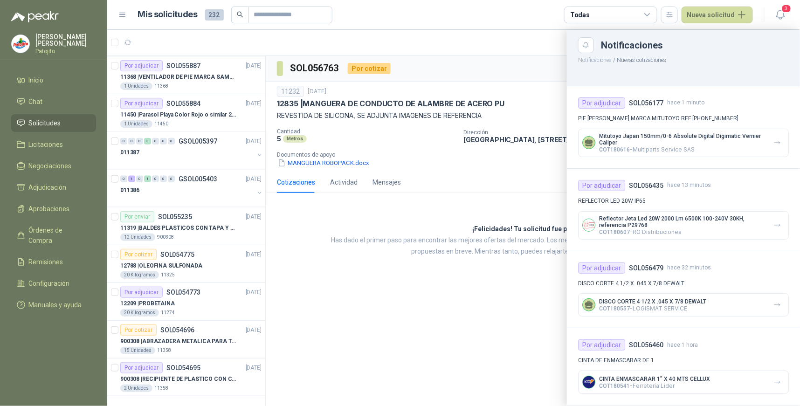
click at [537, 41] on div at bounding box center [453, 218] width 693 height 376
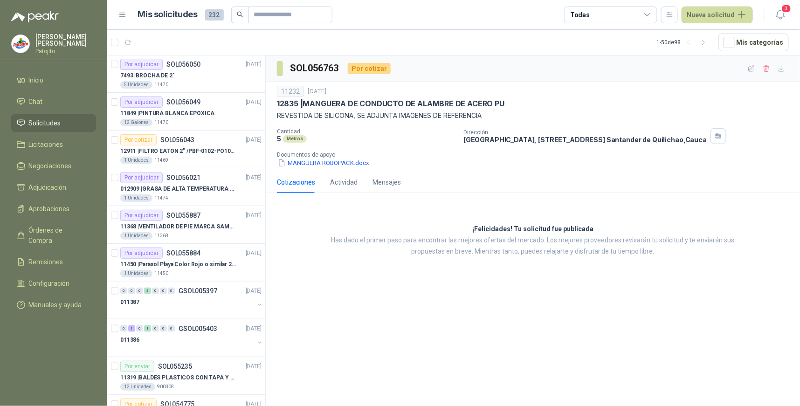
scroll to position [1399, 0]
click at [131, 330] on div "1" at bounding box center [131, 328] width 7 height 7
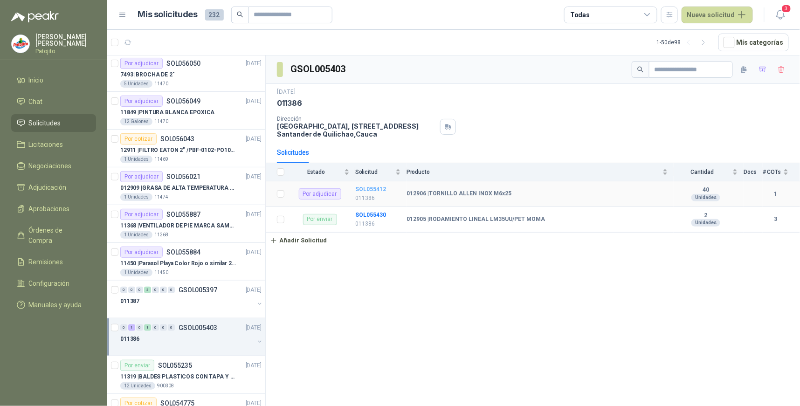
click at [384, 190] on b "SOL055412" at bounding box center [370, 189] width 31 height 7
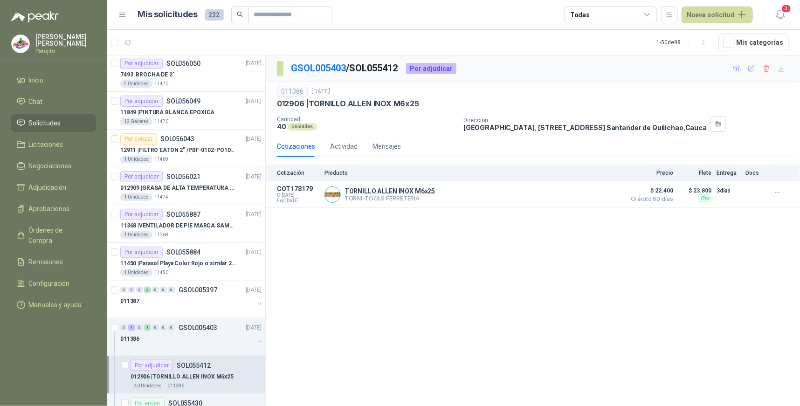
click at [422, 105] on div "012906 | TORNILLO [PERSON_NAME] INOX M6x25" at bounding box center [533, 104] width 512 height 10
drag, startPoint x: 416, startPoint y: 104, endPoint x: 324, endPoint y: 101, distance: 92.4
click at [324, 101] on p "012906 | TORNILLO [PERSON_NAME] INOX M6x25" at bounding box center [348, 104] width 142 height 10
drag, startPoint x: 324, startPoint y: 101, endPoint x: 412, endPoint y: 114, distance: 89.1
click at [372, 121] on p "Cantidad" at bounding box center [366, 119] width 179 height 7
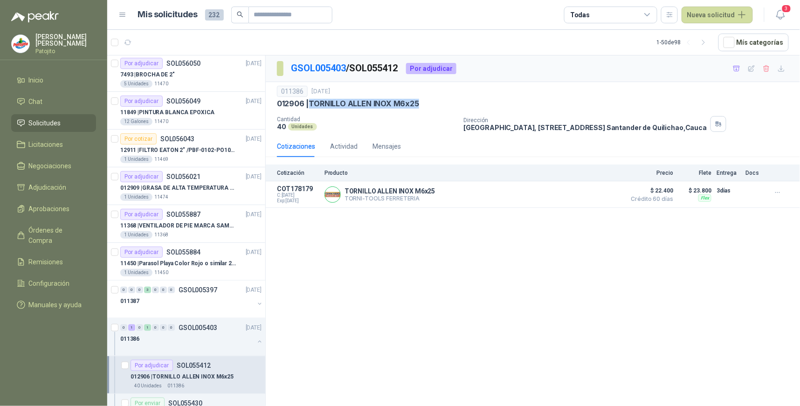
drag, startPoint x: 418, startPoint y: 103, endPoint x: 310, endPoint y: 101, distance: 108.2
click at [310, 101] on p "012906 | TORNILLO [PERSON_NAME] INOX M6x25" at bounding box center [348, 104] width 142 height 10
drag, startPoint x: 310, startPoint y: 101, endPoint x: 338, endPoint y: 103, distance: 27.6
copy p "TORNILLO ALLEN INOX M6x25"
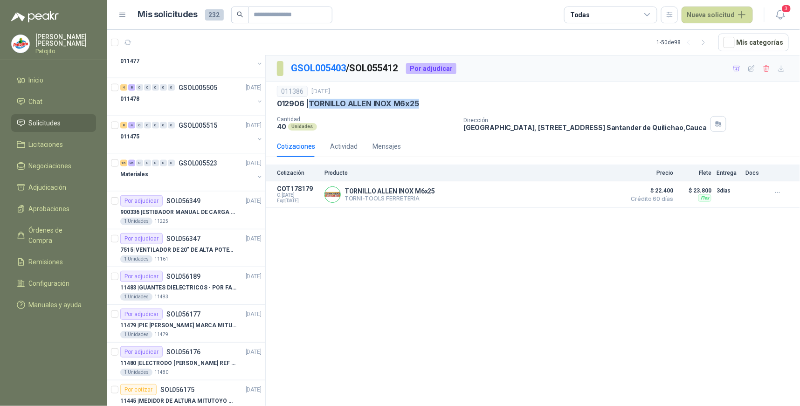
scroll to position [466, 0]
click at [748, 18] on button "Nueva solicitud" at bounding box center [717, 15] width 71 height 17
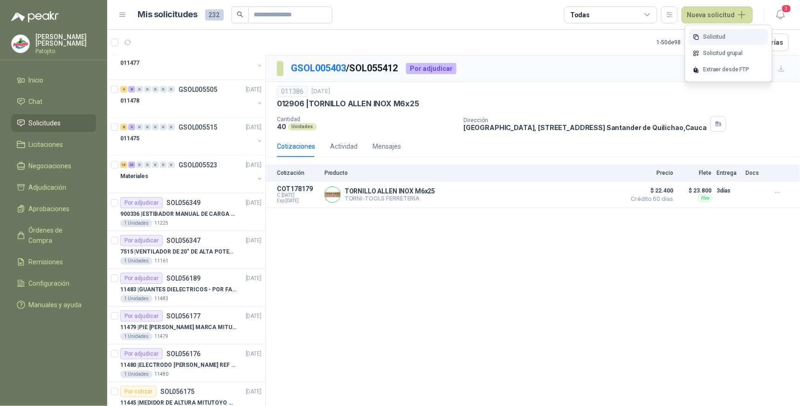
click at [719, 35] on link "Solicitud" at bounding box center [728, 37] width 79 height 16
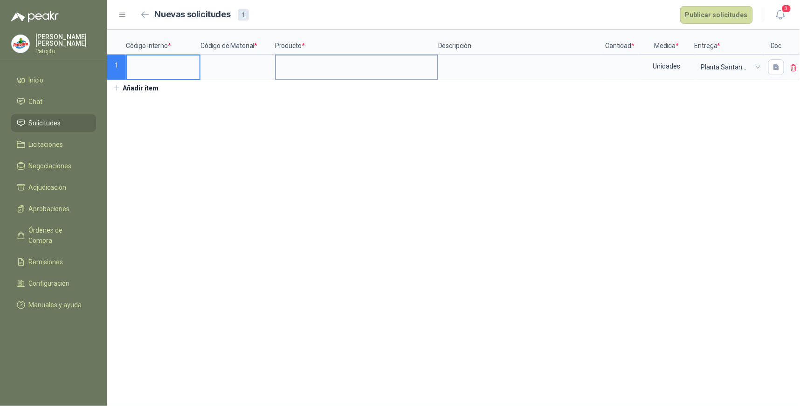
click at [306, 64] on input at bounding box center [356, 64] width 161 height 18
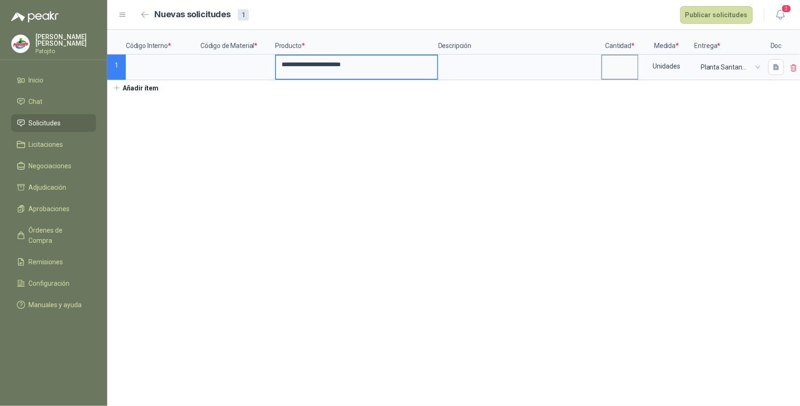
click at [621, 64] on input at bounding box center [620, 64] width 35 height 18
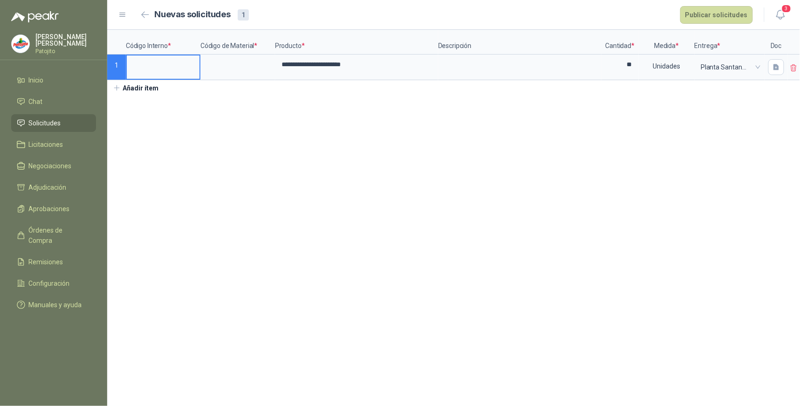
click at [142, 62] on input at bounding box center [163, 64] width 73 height 18
drag, startPoint x: 190, startPoint y: 161, endPoint x: 206, endPoint y: 135, distance: 29.9
click at [190, 161] on section "**********" at bounding box center [453, 218] width 693 height 376
click at [236, 67] on input at bounding box center [237, 64] width 73 height 18
click at [728, 15] on button "Publicar solicitudes" at bounding box center [716, 15] width 73 height 18
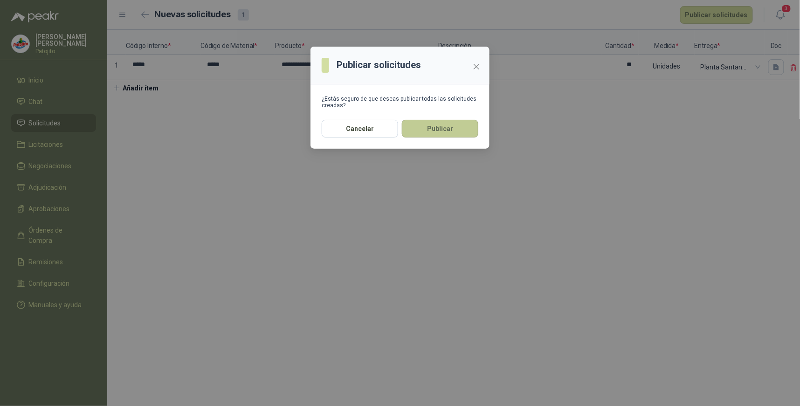
click at [425, 131] on button "Publicar" at bounding box center [440, 129] width 76 height 18
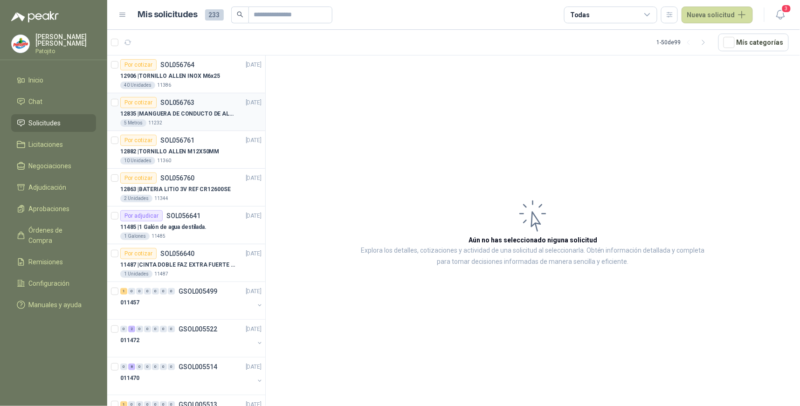
click at [203, 107] on div "Por cotizar SOL056763 [DATE]" at bounding box center [190, 102] width 141 height 11
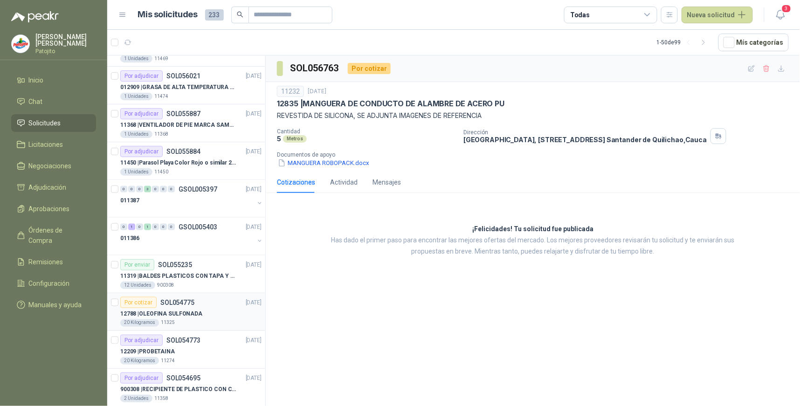
scroll to position [1549, 0]
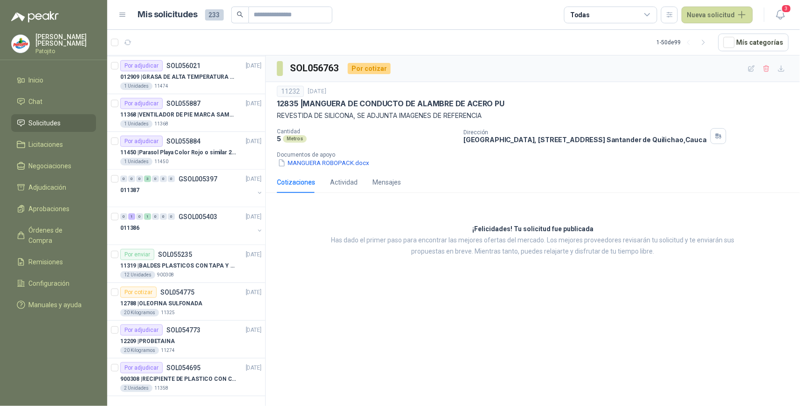
drag, startPoint x: 706, startPoint y: 42, endPoint x: 636, endPoint y: 87, distance: 83.1
click at [707, 43] on icon "button" at bounding box center [704, 43] width 8 height 8
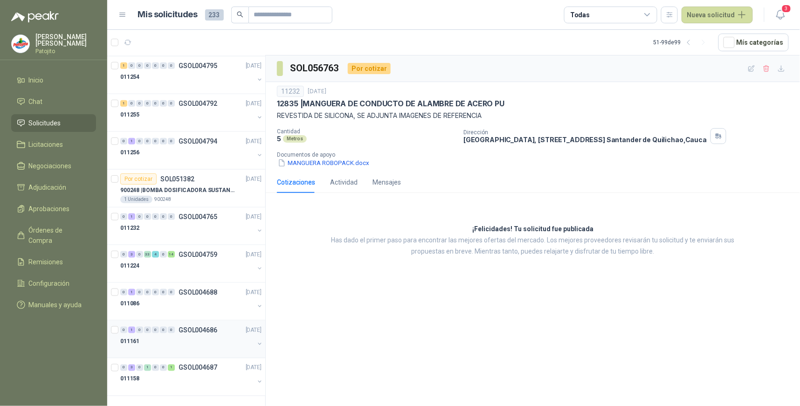
scroll to position [1511, 0]
click at [132, 367] on div "3" at bounding box center [131, 368] width 7 height 7
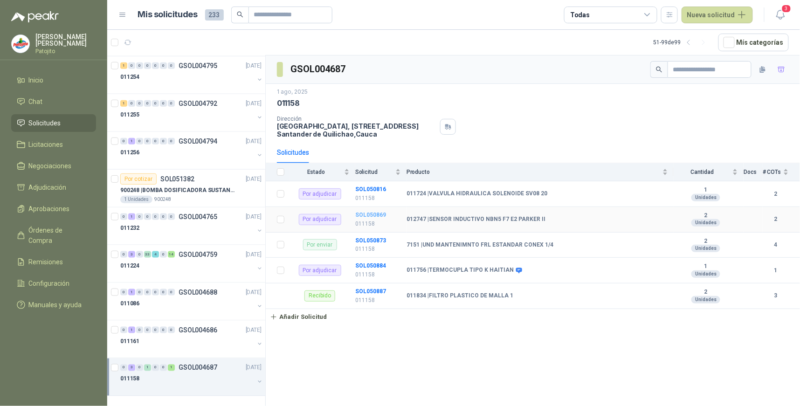
click at [374, 214] on b "SOL050869" at bounding box center [370, 215] width 31 height 7
click at [379, 187] on b "SOL050816" at bounding box center [370, 189] width 31 height 7
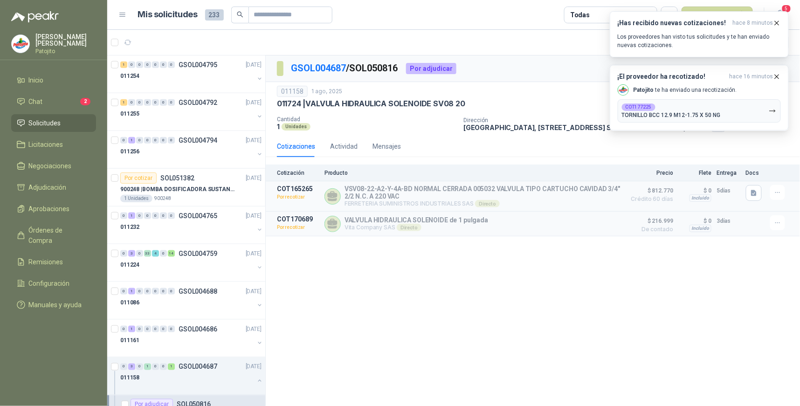
click at [470, 344] on div "GSOL004687 / SOL050816 Por adjudicar 011158 [DATE] 011724 | VALVULA HIDRAULICA …" at bounding box center [533, 232] width 534 height 354
click at [712, 88] on p "[PERSON_NAME] te ha enviado una recotización." at bounding box center [686, 90] width 104 height 8
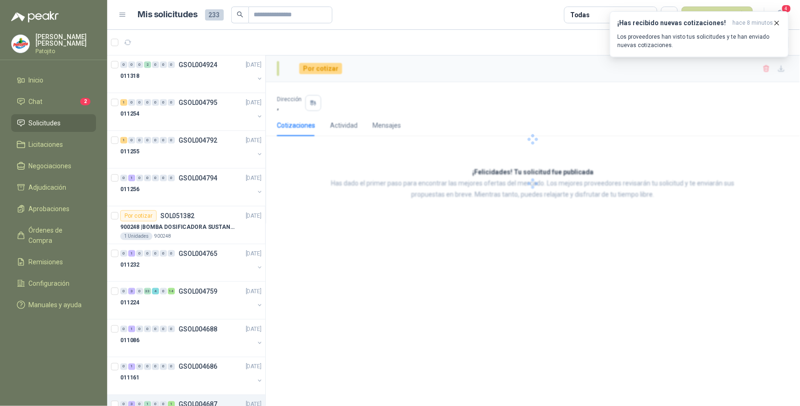
scroll to position [1549, 0]
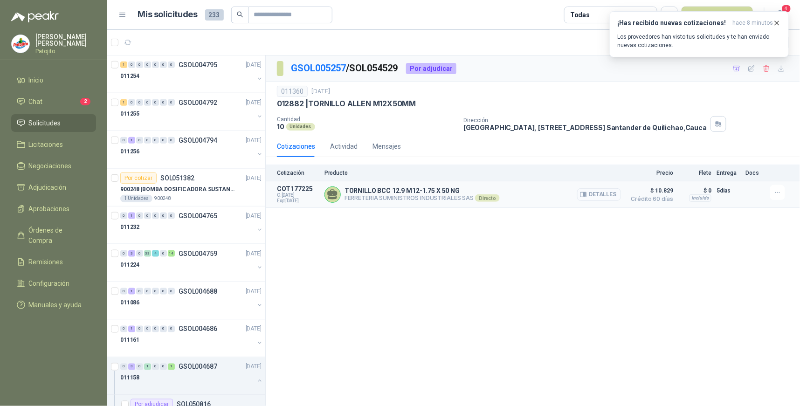
click at [591, 194] on button "Detalles" at bounding box center [599, 194] width 44 height 13
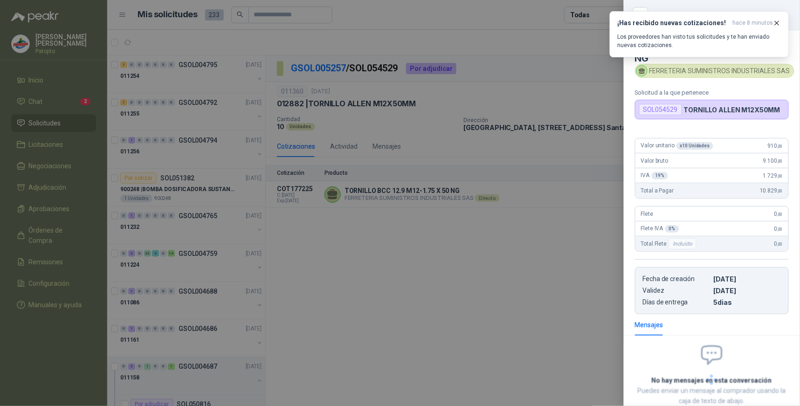
scroll to position [66, 0]
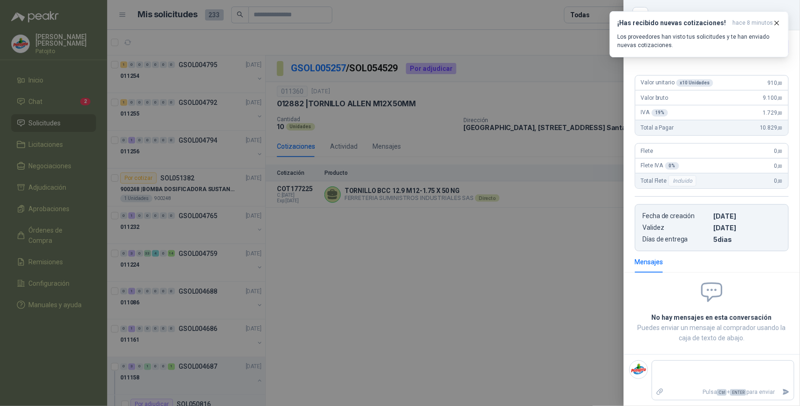
click at [525, 246] on div at bounding box center [400, 203] width 800 height 406
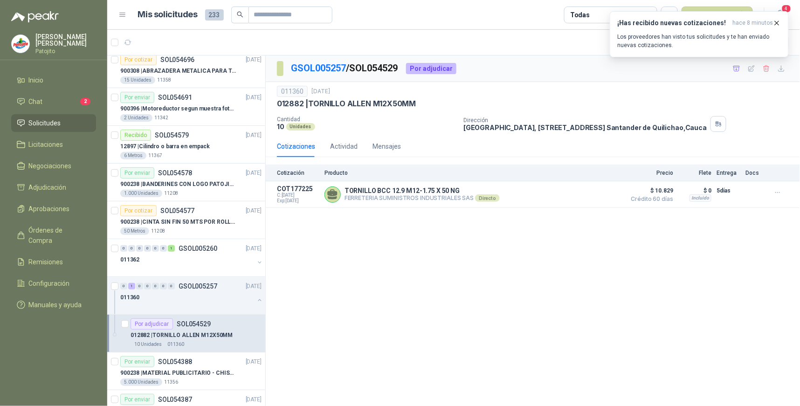
scroll to position [0, 0]
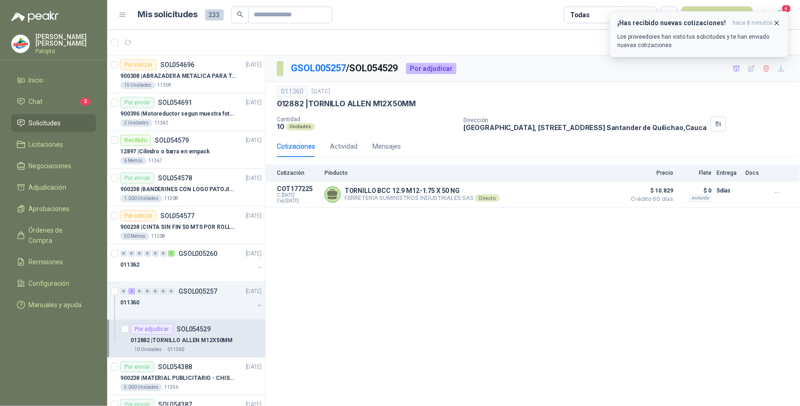
click at [776, 22] on icon "button" at bounding box center [778, 23] width 4 height 4
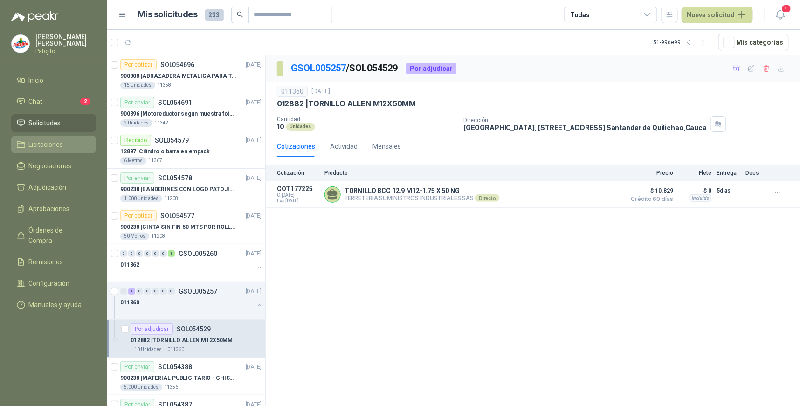
click at [62, 137] on link "Licitaciones" at bounding box center [53, 145] width 85 height 18
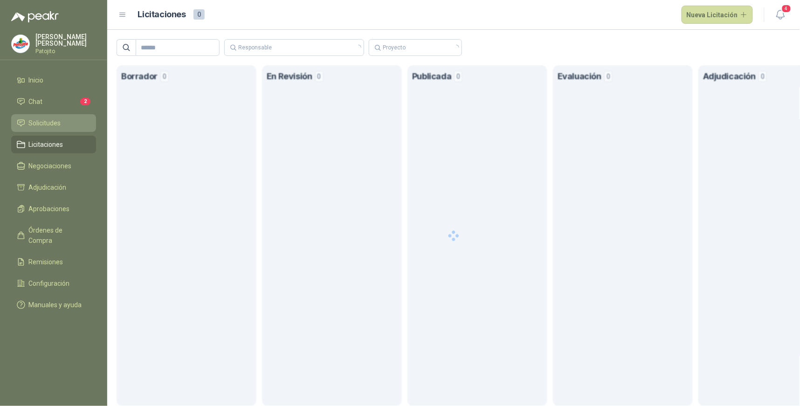
click at [64, 119] on li "Solicitudes" at bounding box center [54, 123] width 74 height 10
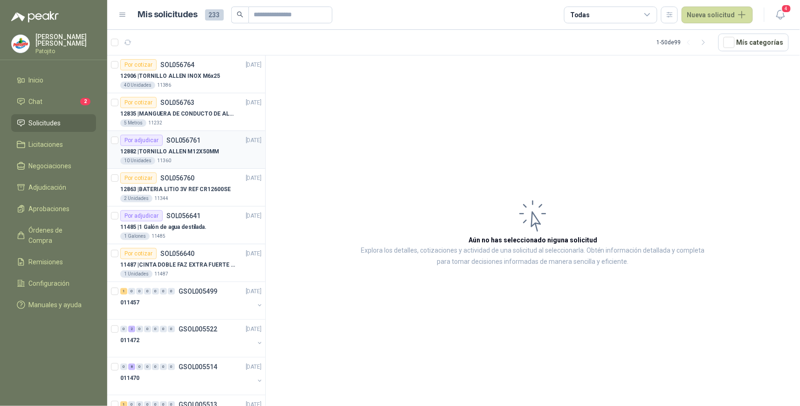
click at [157, 137] on div "Por adjudicar" at bounding box center [141, 140] width 42 height 11
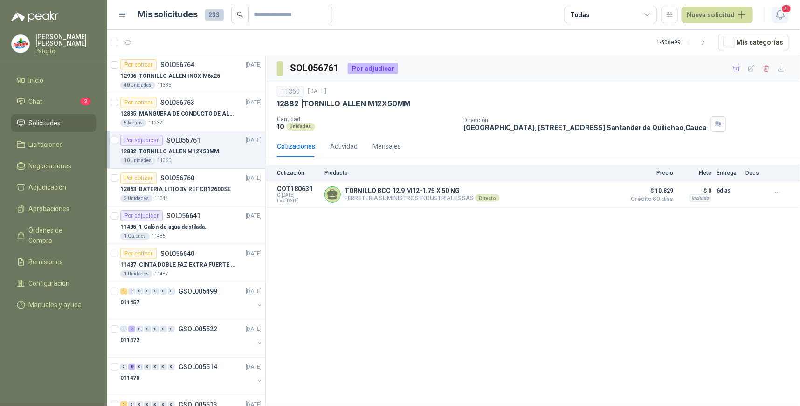
drag, startPoint x: 784, startPoint y: 11, endPoint x: 781, endPoint y: 16, distance: 6.1
click at [784, 11] on span "4" at bounding box center [787, 8] width 10 height 9
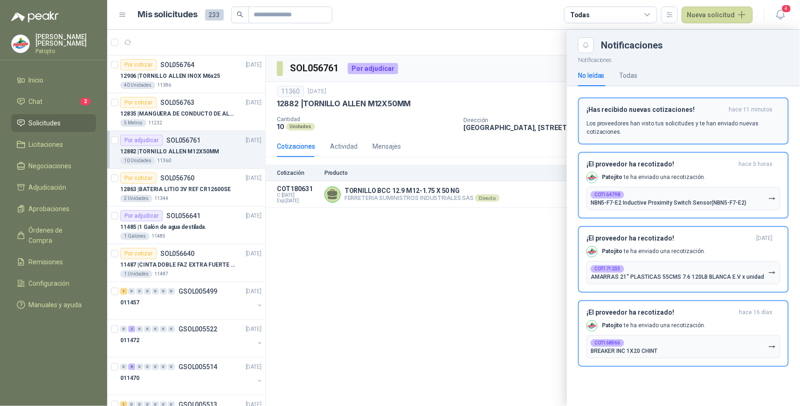
click at [672, 126] on p "Los proveedores han visto tus solicitudes y te han enviado nuevas cotizaciones." at bounding box center [684, 127] width 194 height 17
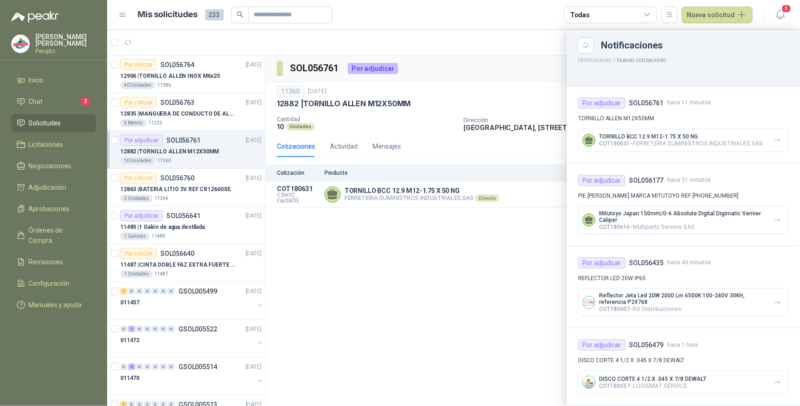
click at [477, 247] on div at bounding box center [453, 218] width 693 height 376
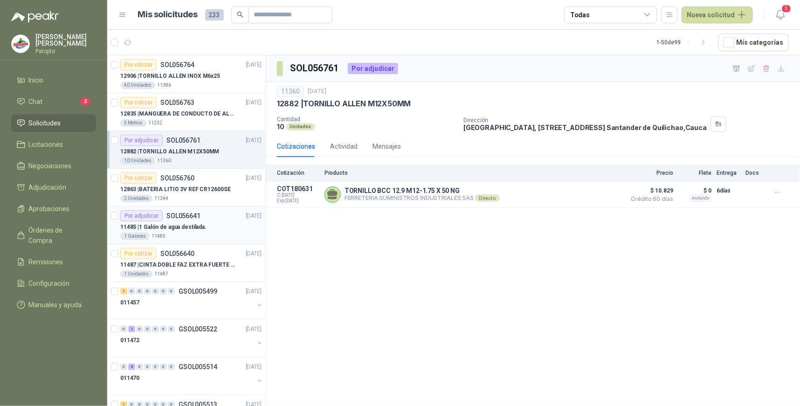
click at [187, 216] on p "SOL056641" at bounding box center [183, 216] width 34 height 7
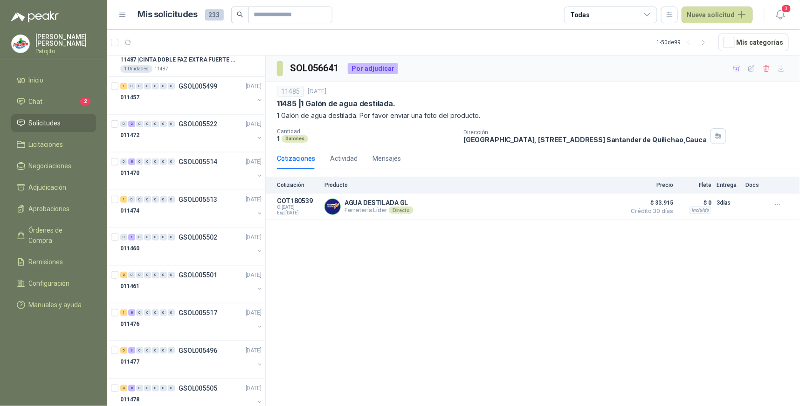
scroll to position [207, 0]
click at [131, 122] on div "2" at bounding box center [131, 122] width 7 height 7
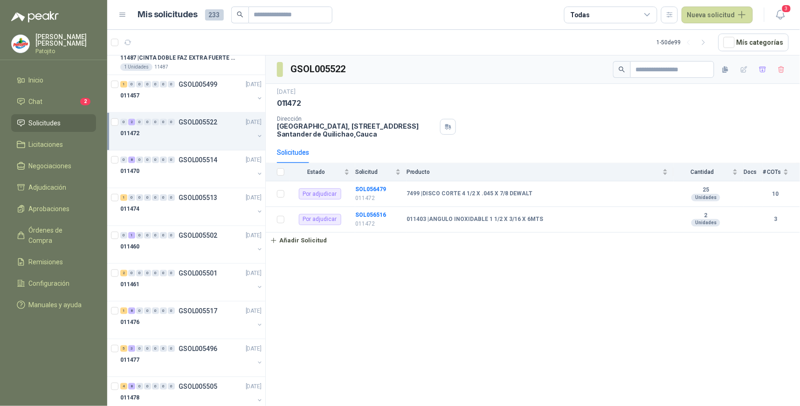
click at [622, 288] on div "GSOL005522 [DATE] 011472 Dirección [GEOGRAPHIC_DATA][STREET_ADDRESS] Solicitude…" at bounding box center [533, 232] width 534 height 354
click at [394, 343] on div "GSOL005522 [DATE] 011472 Dirección [GEOGRAPHIC_DATA][STREET_ADDRESS] Solicitude…" at bounding box center [533, 232] width 534 height 354
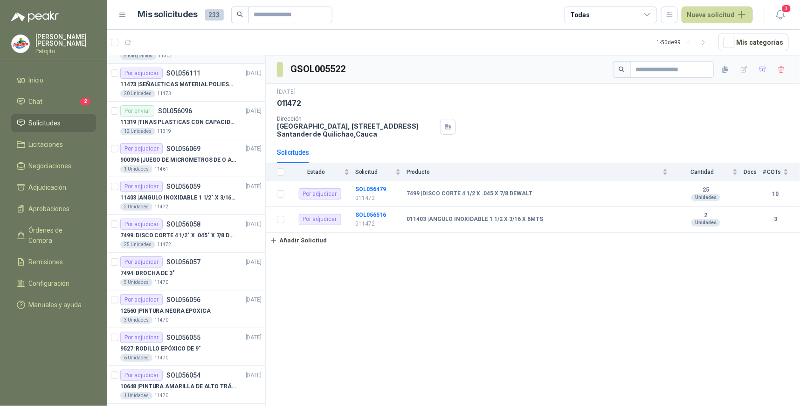
scroll to position [984, 0]
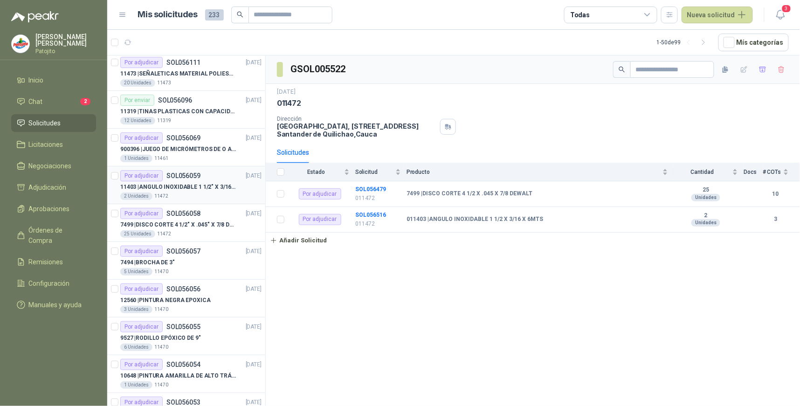
click at [199, 180] on div "Por adjudicar SOL056059" at bounding box center [160, 175] width 80 height 11
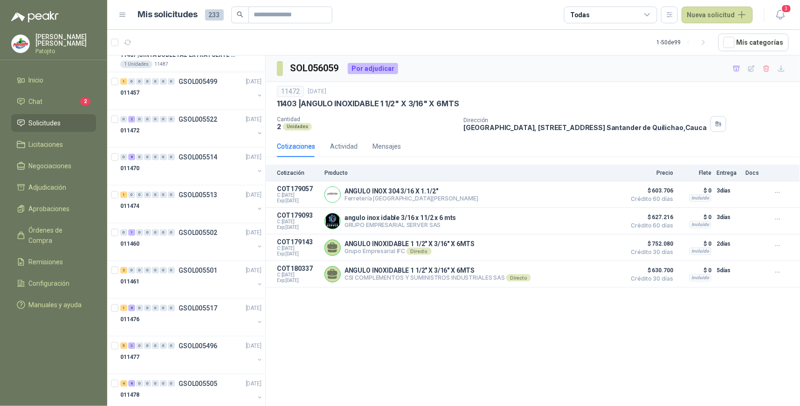
scroll to position [207, 0]
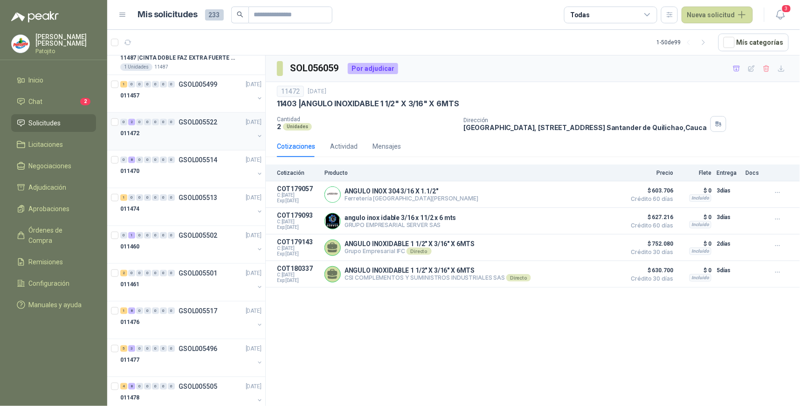
click at [130, 123] on div "2" at bounding box center [131, 122] width 7 height 7
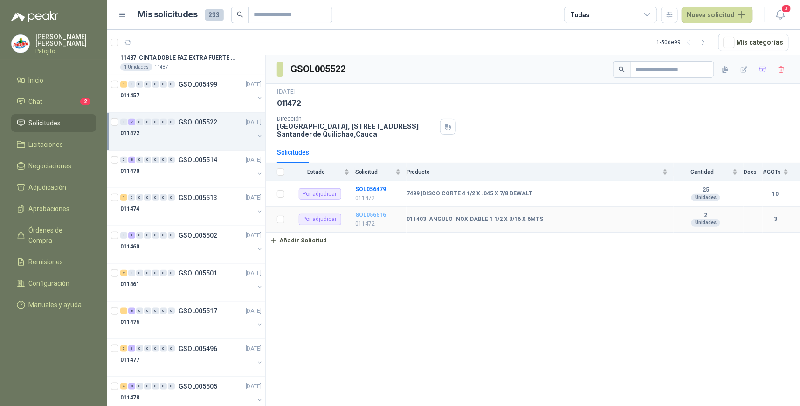
click at [367, 216] on b "SOL056516" at bounding box center [370, 215] width 31 height 7
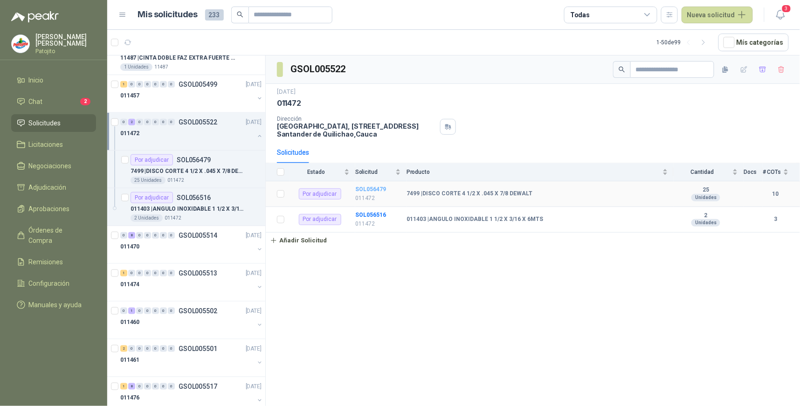
click at [372, 186] on b "SOL056479" at bounding box center [370, 189] width 31 height 7
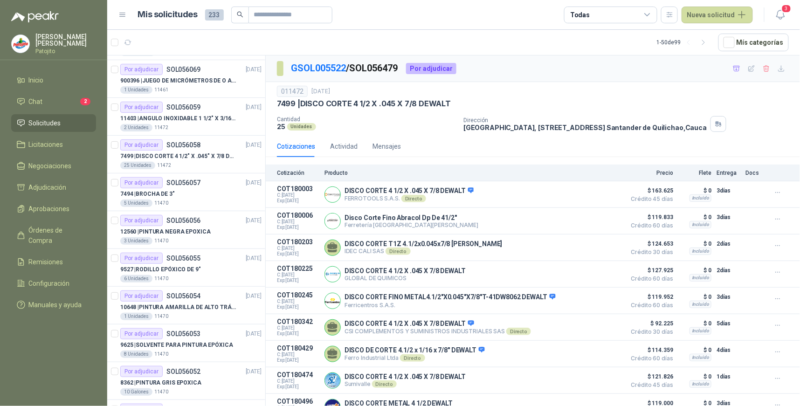
scroll to position [1140, 0]
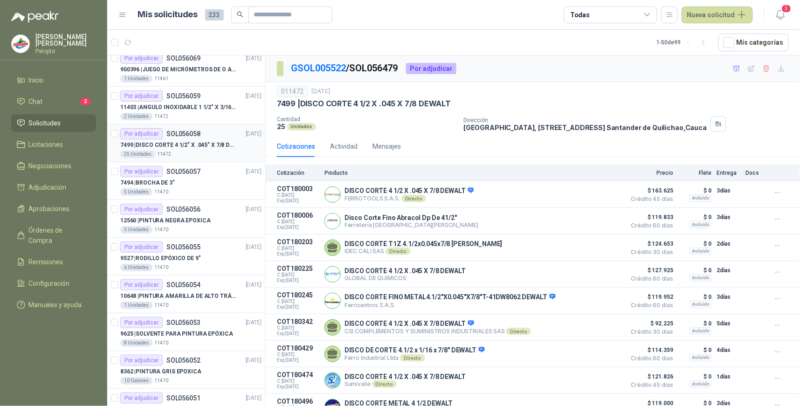
click at [157, 134] on div "Por adjudicar" at bounding box center [141, 133] width 42 height 11
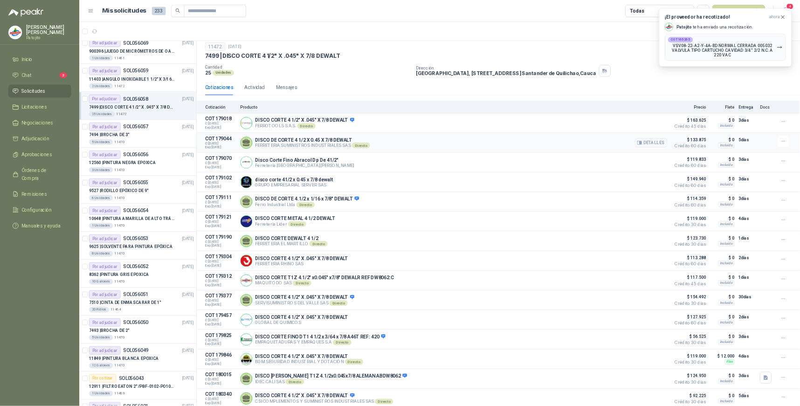
scroll to position [35, 0]
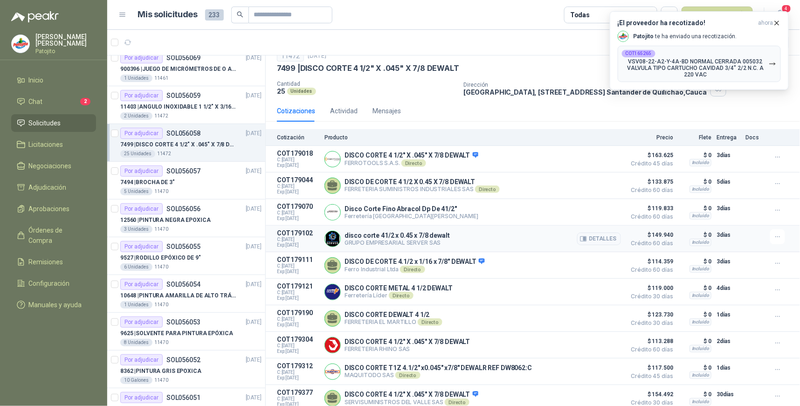
click at [536, 235] on div "disco corte 41/2 x 0.45 x 7/8 dewalt GRUPO EMPRESARIAL SERVER SAS Detalles" at bounding box center [473, 238] width 297 height 19
drag, startPoint x: 776, startPoint y: 20, endPoint x: 773, endPoint y: 33, distance: 12.9
click at [776, 20] on icon "button" at bounding box center [777, 23] width 8 height 8
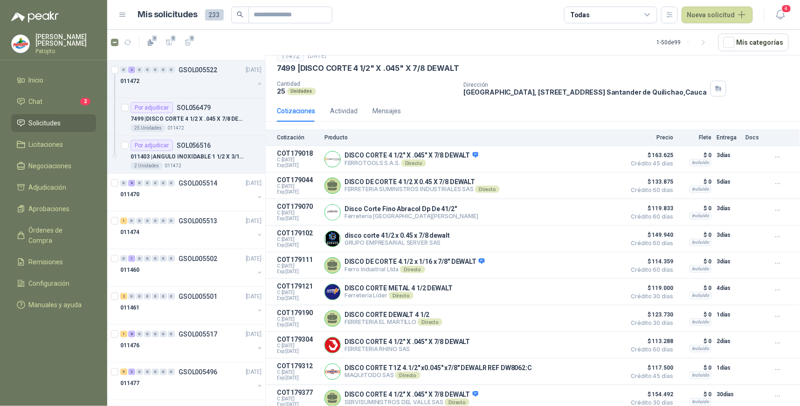
scroll to position [208, 0]
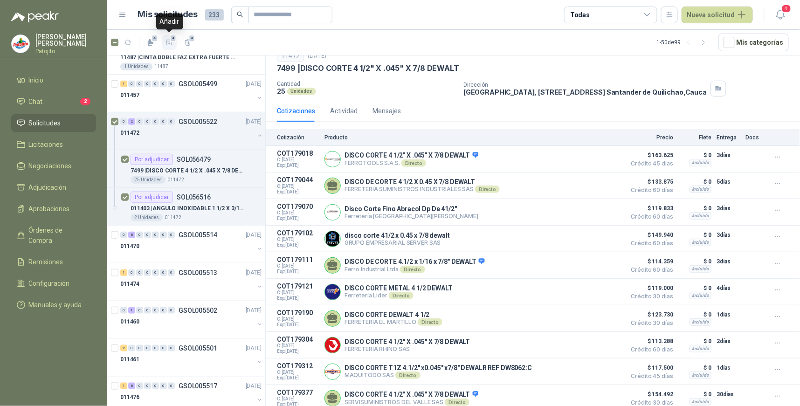
click at [171, 38] on span "4" at bounding box center [173, 38] width 7 height 7
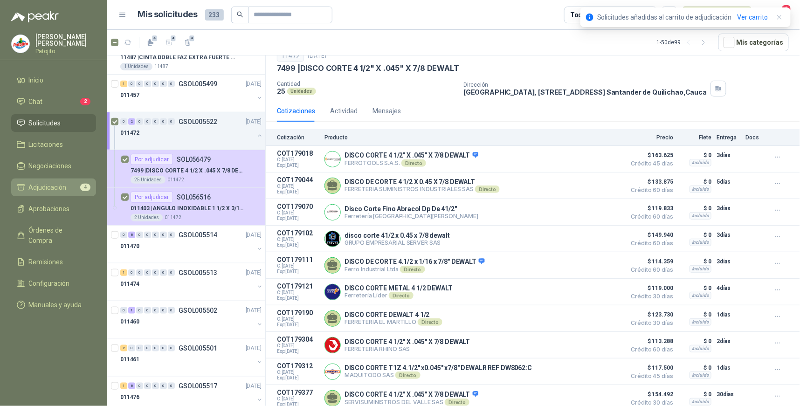
click at [73, 187] on li "Adjudicación 4" at bounding box center [54, 187] width 74 height 10
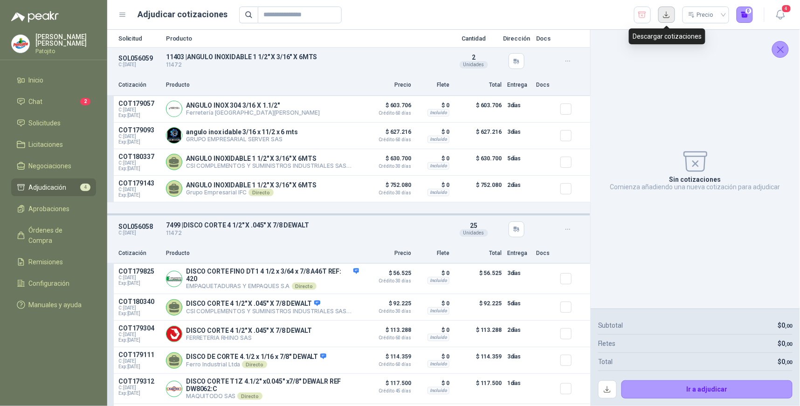
click at [663, 20] on button "button" at bounding box center [666, 15] width 17 height 17
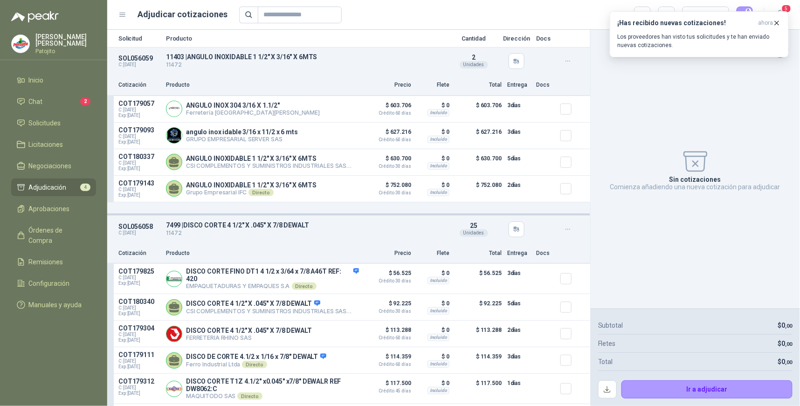
click at [759, 112] on div "Sin cotizaciones Comienza añadiendo una nueva cotización para adjudicar" at bounding box center [695, 169] width 194 height 264
click at [656, 32] on div "¡Has recibido nuevas cotizaciones! ahora Los proveedores han visto tus solicitu…" at bounding box center [699, 34] width 163 height 30
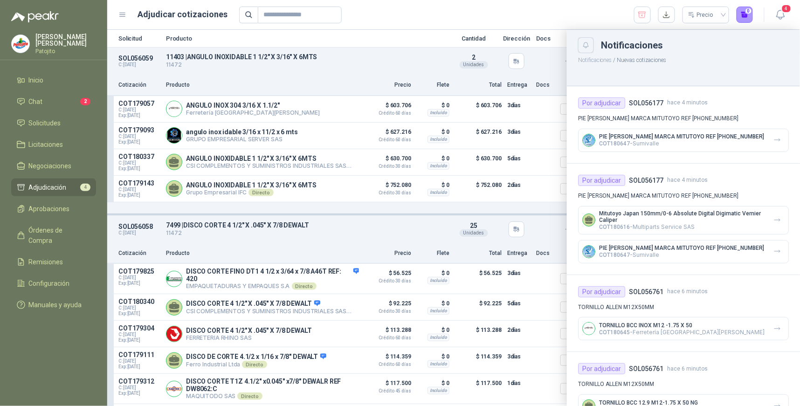
click at [587, 46] on icon "Close" at bounding box center [586, 46] width 8 height 8
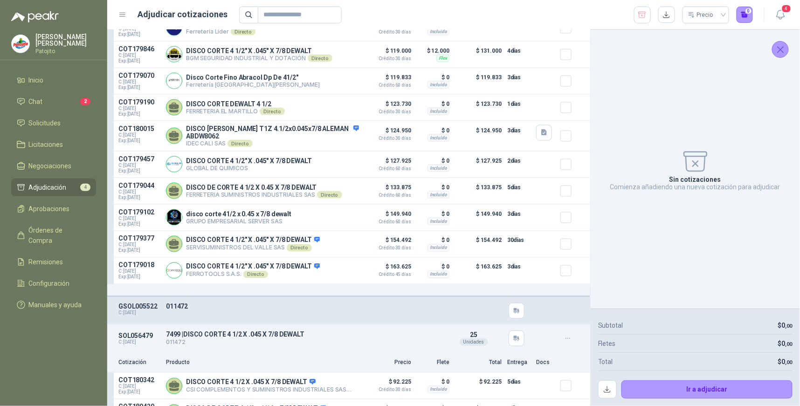
scroll to position [351, 0]
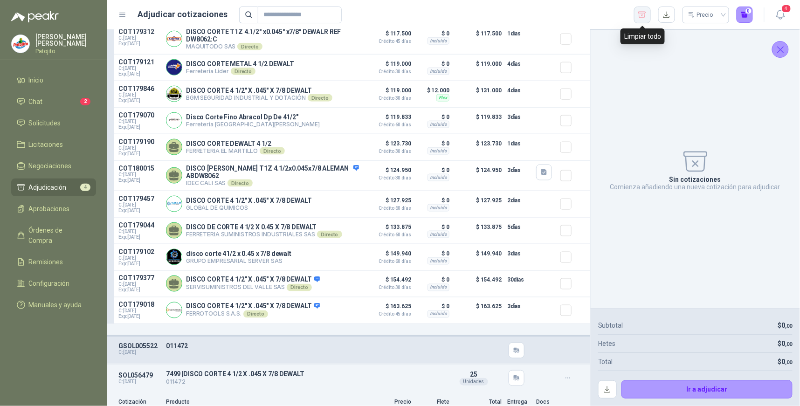
click at [641, 16] on icon "button" at bounding box center [642, 14] width 9 height 9
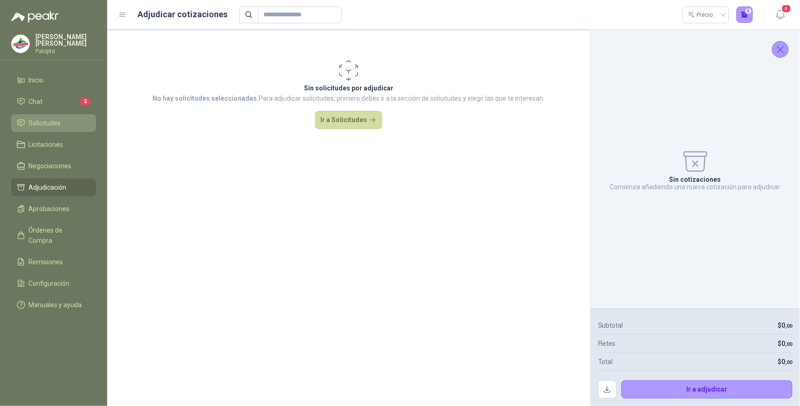
drag, startPoint x: 53, startPoint y: 124, endPoint x: 61, endPoint y: 131, distance: 10.6
click at [53, 124] on span "Solicitudes" at bounding box center [45, 123] width 32 height 10
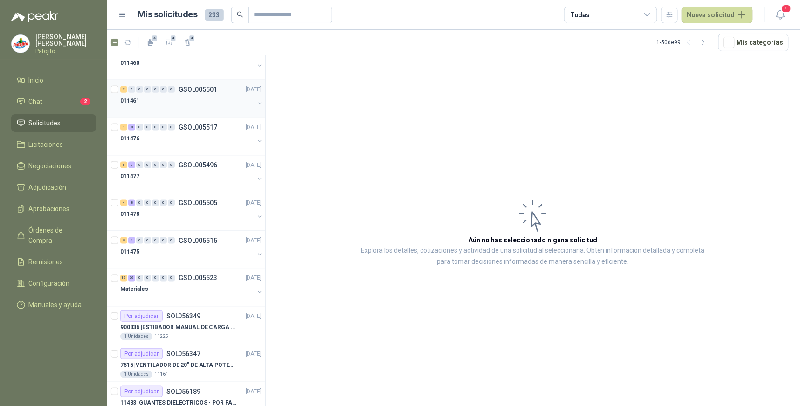
scroll to position [414, 0]
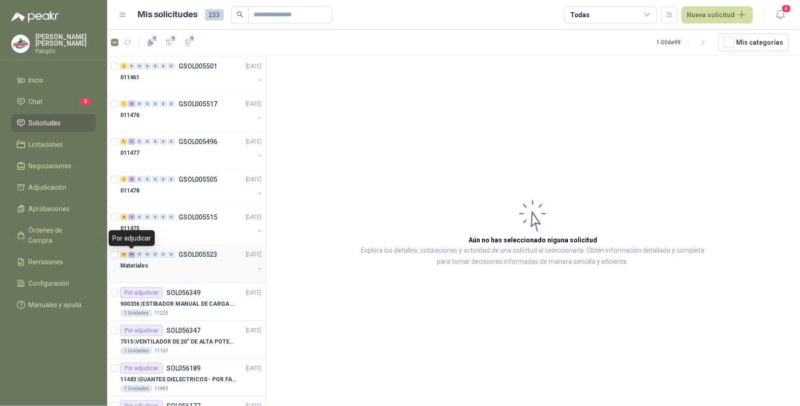
click at [132, 253] on div "26" at bounding box center [131, 255] width 7 height 7
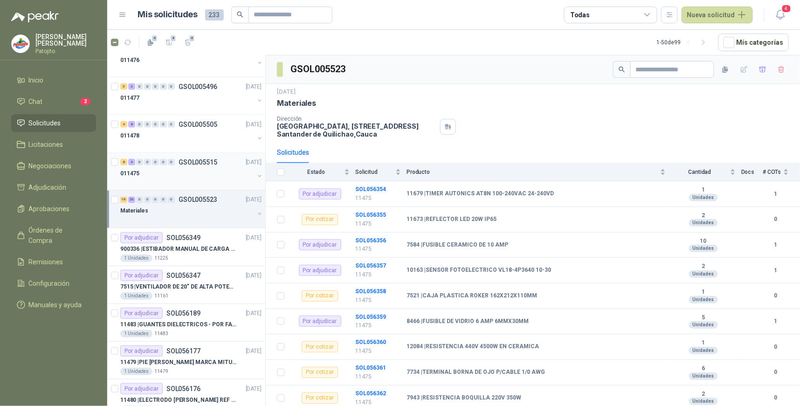
scroll to position [518, 0]
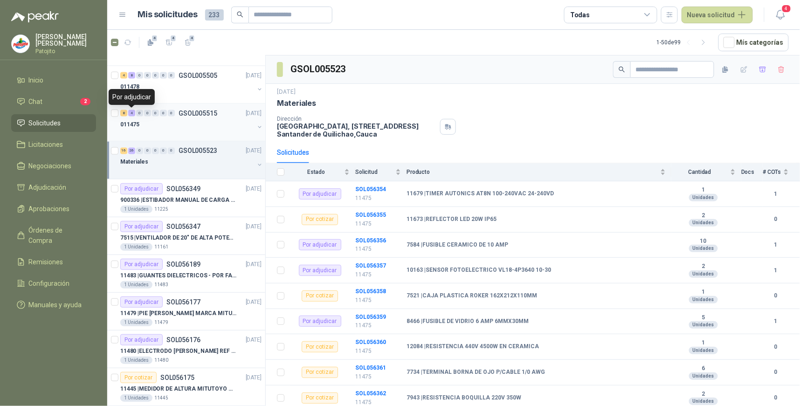
click at [132, 111] on div "4" at bounding box center [131, 113] width 7 height 7
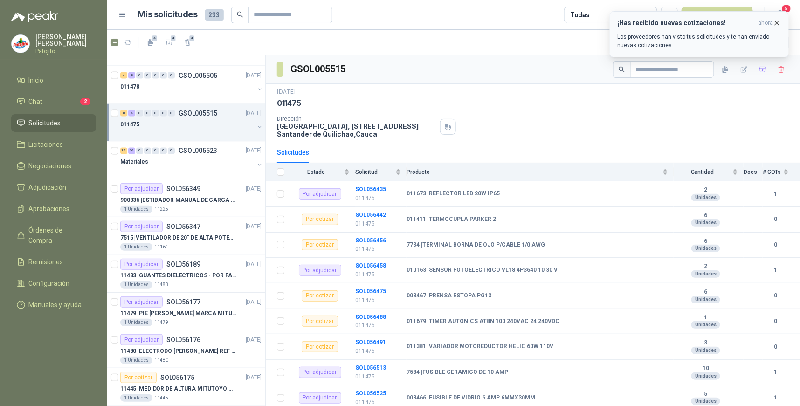
drag, startPoint x: 779, startPoint y: 25, endPoint x: 764, endPoint y: 40, distance: 21.4
click at [779, 25] on icon "button" at bounding box center [777, 23] width 8 height 8
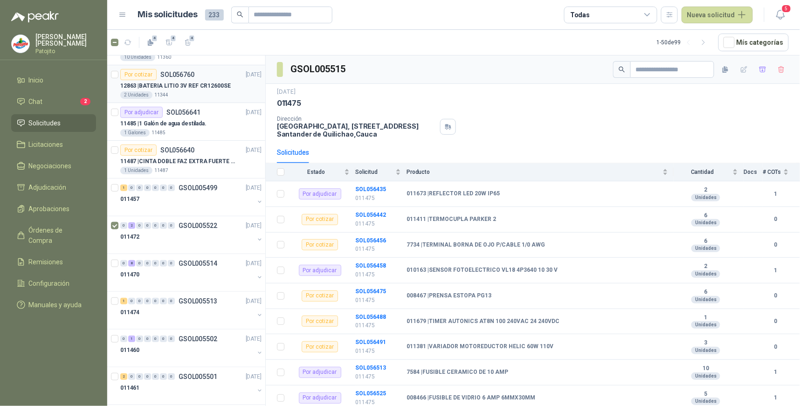
scroll to position [155, 0]
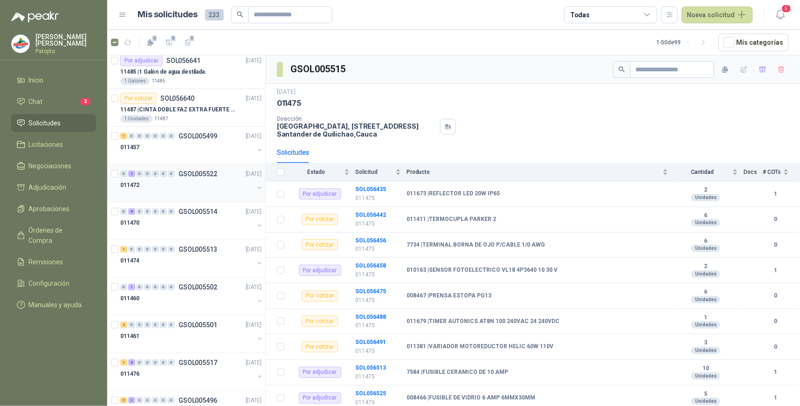
click at [129, 173] on div "2" at bounding box center [131, 174] width 7 height 7
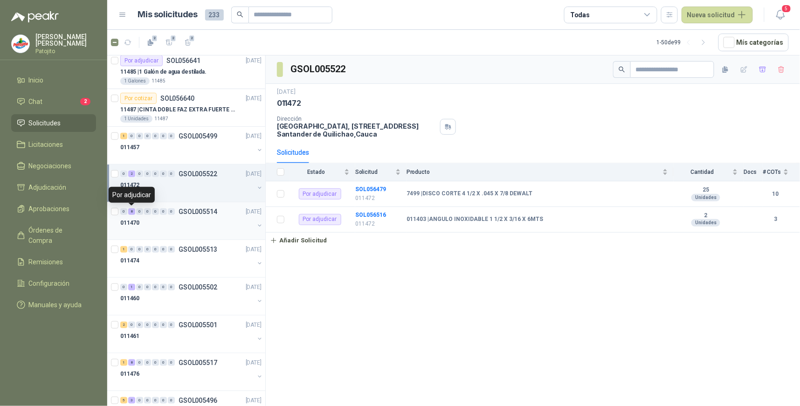
click at [132, 212] on div "8" at bounding box center [131, 211] width 7 height 7
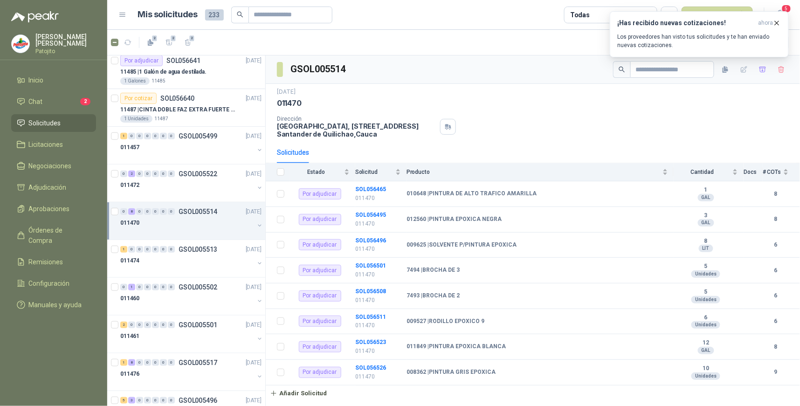
click at [735, 127] on div "Dirección Parque Industrial el Paraiso, [STREET_ADDRESS]" at bounding box center [533, 127] width 512 height 22
click at [62, 352] on menu "[PERSON_NAME] Inicio Chat 2 Solicitudes Licitaciones Negociaciones Adjudicación…" at bounding box center [53, 203] width 107 height 406
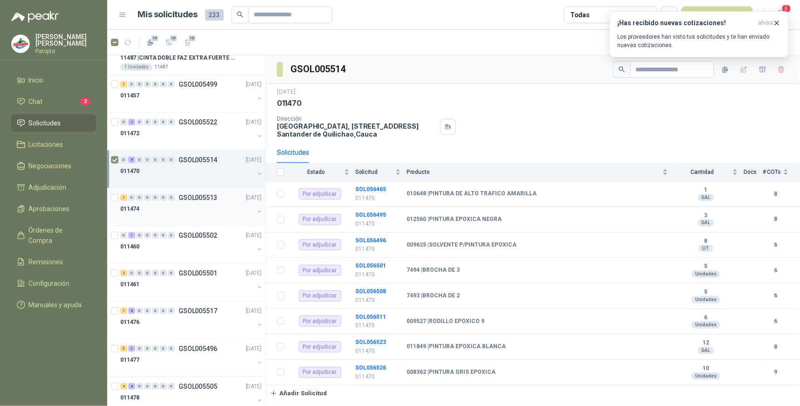
scroll to position [155, 0]
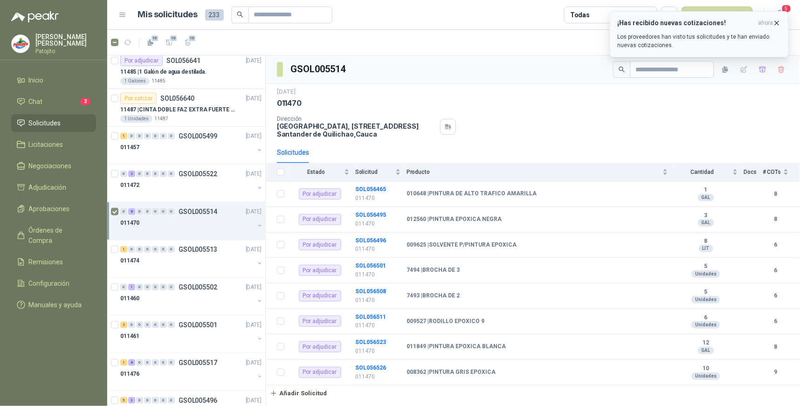
drag, startPoint x: 748, startPoint y: 22, endPoint x: 743, endPoint y: 27, distance: 6.9
click at [748, 22] on h3 "¡Has recibido nuevas cotizaciones!" at bounding box center [686, 23] width 137 height 8
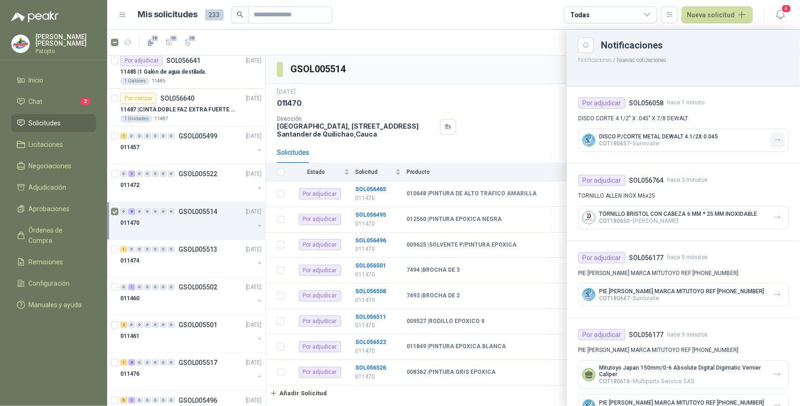
click at [774, 139] on icon "button" at bounding box center [778, 140] width 8 height 8
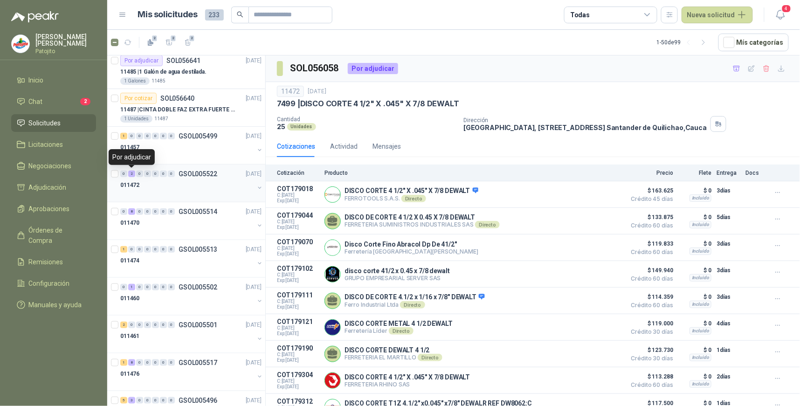
click at [131, 175] on div "2" at bounding box center [131, 174] width 7 height 7
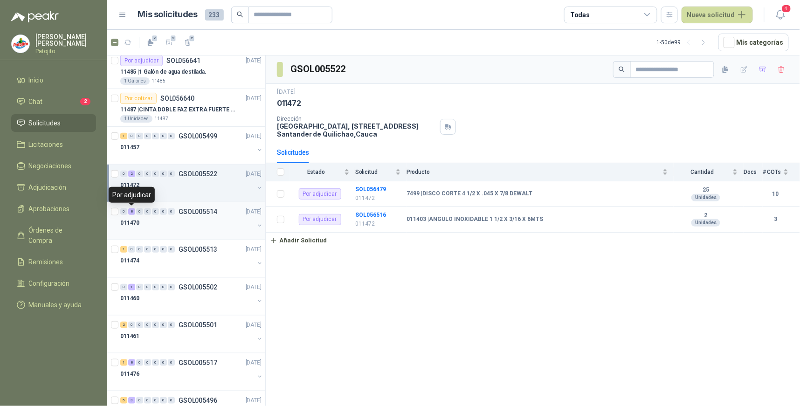
click at [133, 213] on div "8" at bounding box center [131, 211] width 7 height 7
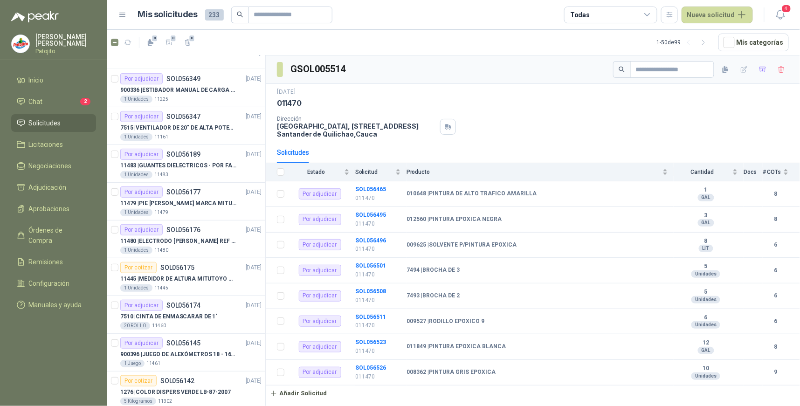
scroll to position [673, 0]
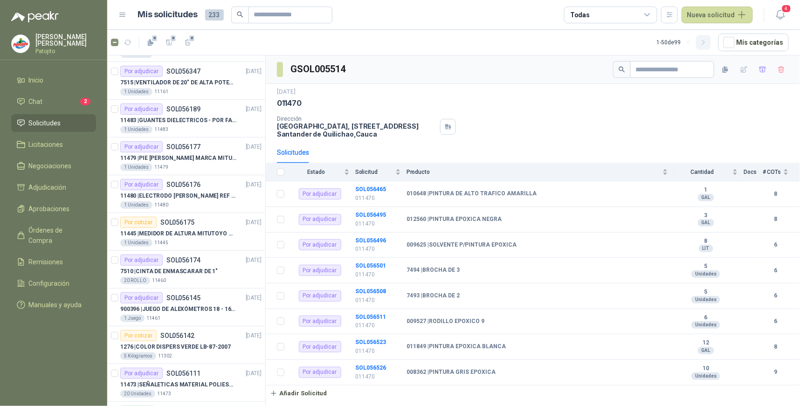
click at [705, 41] on icon "button" at bounding box center [704, 43] width 8 height 8
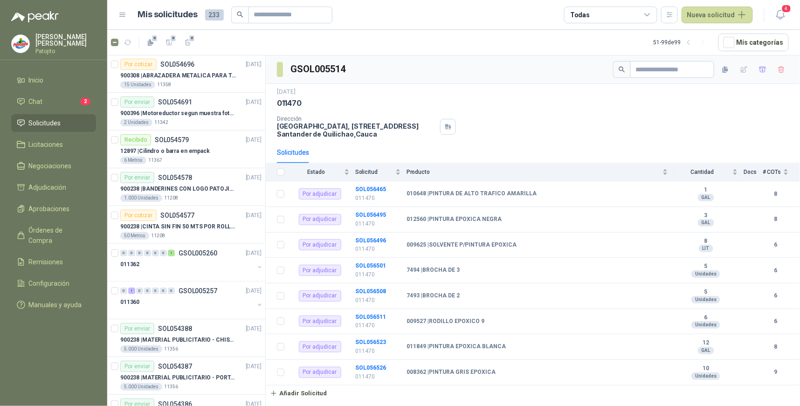
scroll to position [0, 0]
click at [692, 42] on icon "button" at bounding box center [689, 43] width 8 height 8
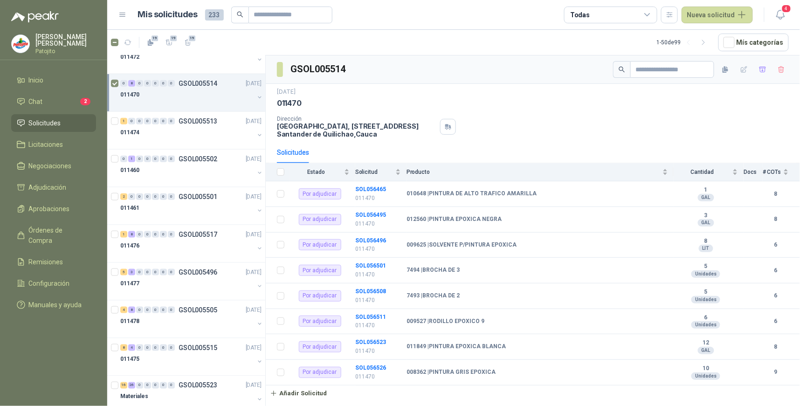
scroll to position [253, 0]
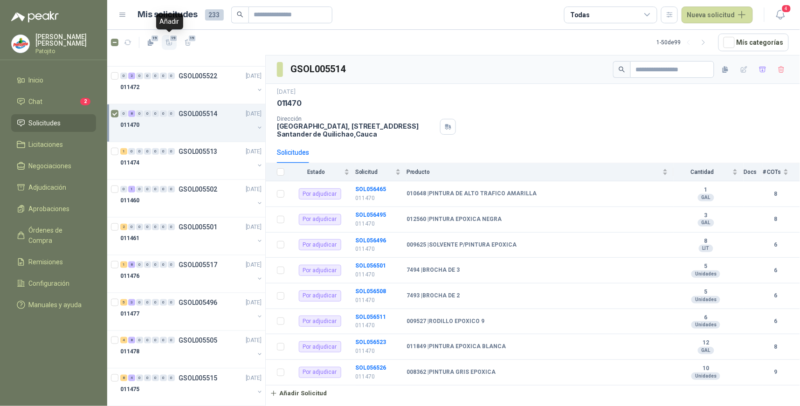
click at [173, 45] on icon "button" at bounding box center [170, 43] width 8 height 8
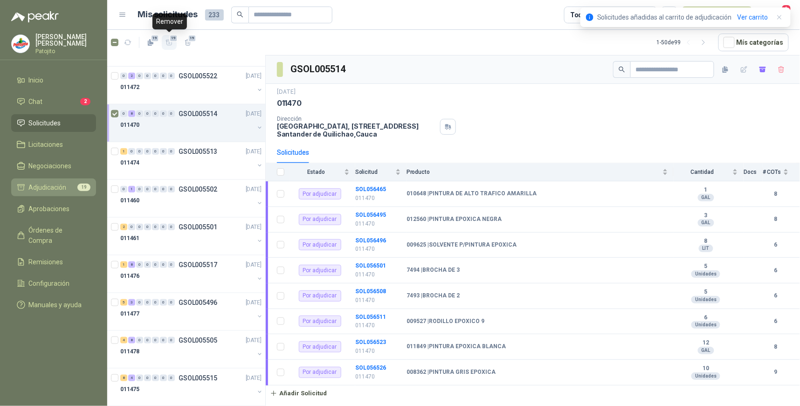
click at [63, 188] on span "Adjudicación" at bounding box center [48, 187] width 38 height 10
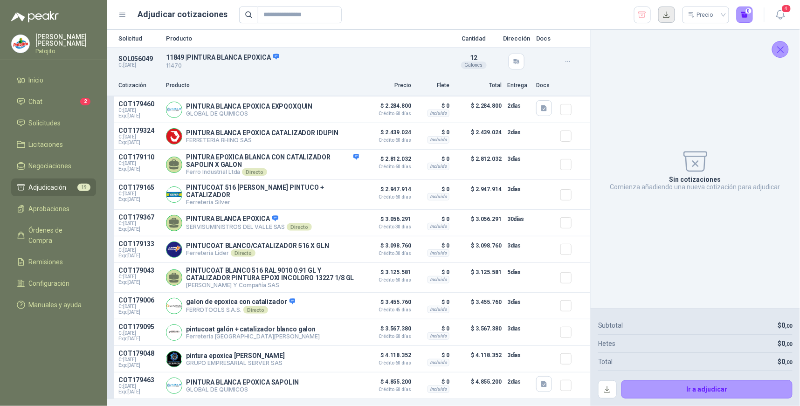
click at [669, 11] on button "button" at bounding box center [666, 15] width 17 height 17
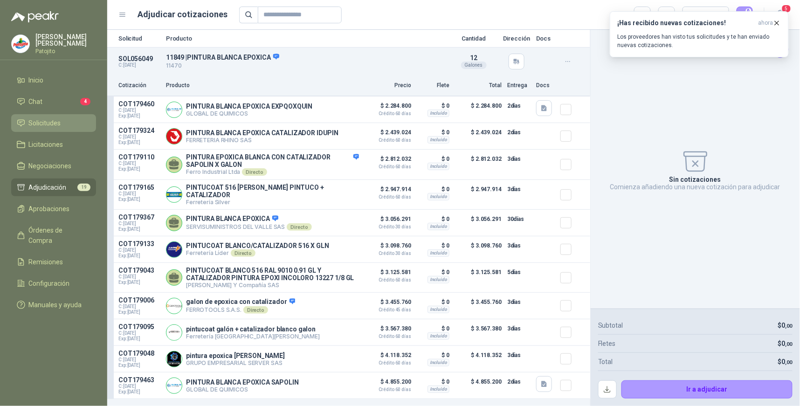
click at [54, 122] on span "Solicitudes" at bounding box center [45, 123] width 32 height 10
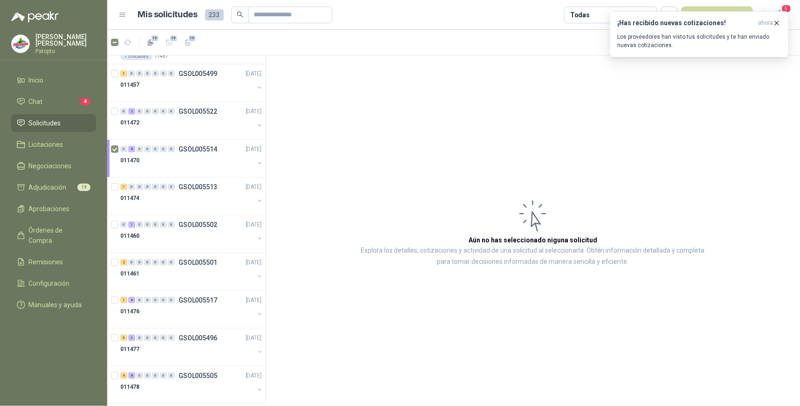
scroll to position [207, 0]
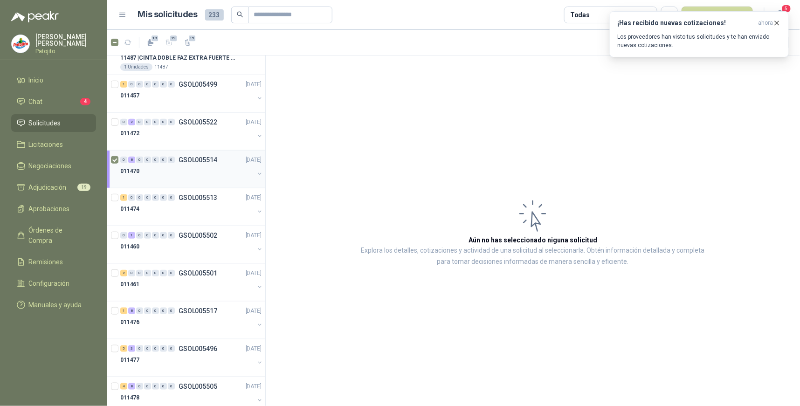
click at [154, 168] on div "011470" at bounding box center [187, 171] width 134 height 11
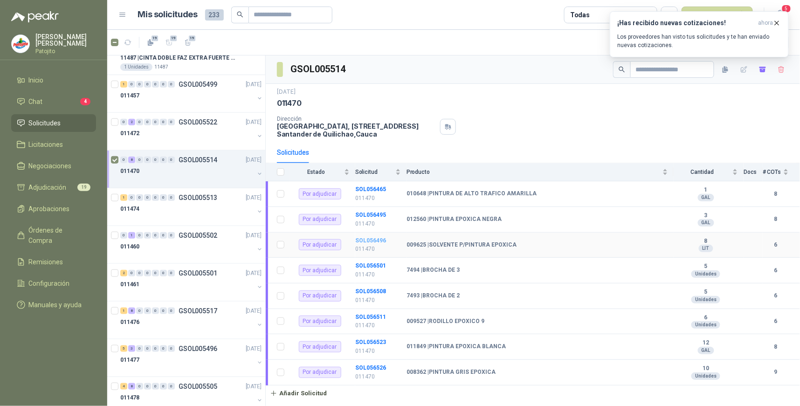
click at [376, 241] on b "SOL056496" at bounding box center [370, 240] width 31 height 7
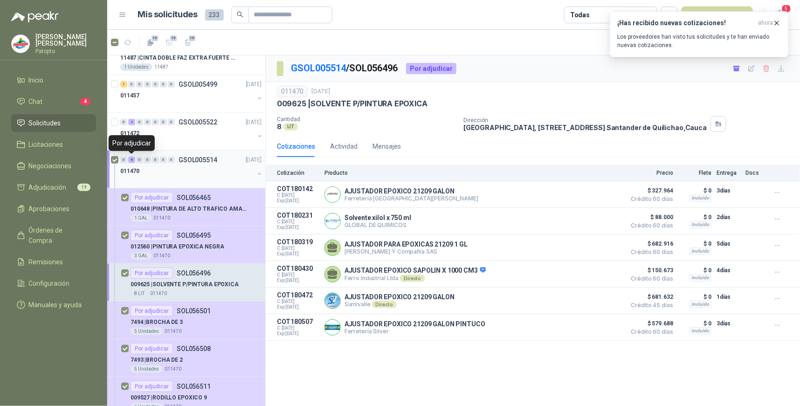
click at [132, 159] on div "8" at bounding box center [131, 160] width 7 height 7
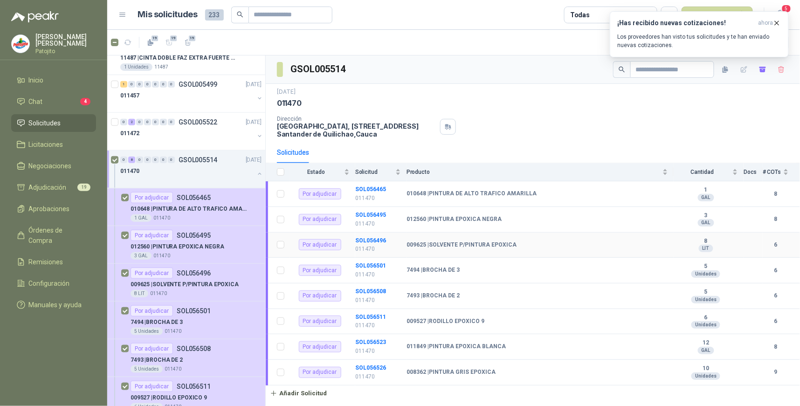
click at [386, 236] on td "SOL056496 011470" at bounding box center [380, 246] width 51 height 26
click at [376, 243] on b "SOL056496" at bounding box center [370, 240] width 31 height 7
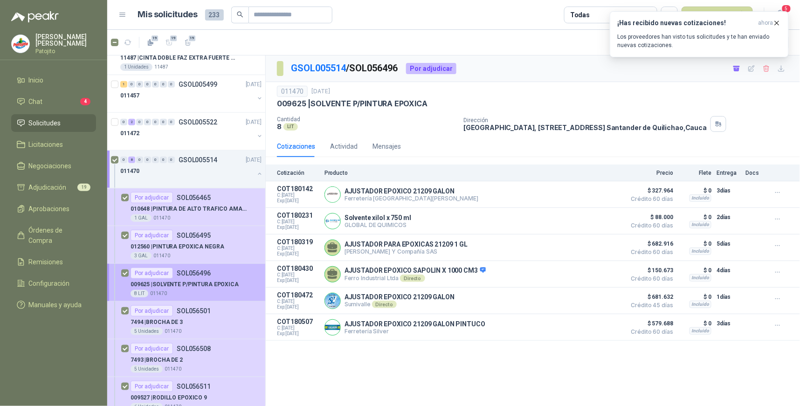
click at [177, 272] on p "SOL056496" at bounding box center [194, 273] width 34 height 7
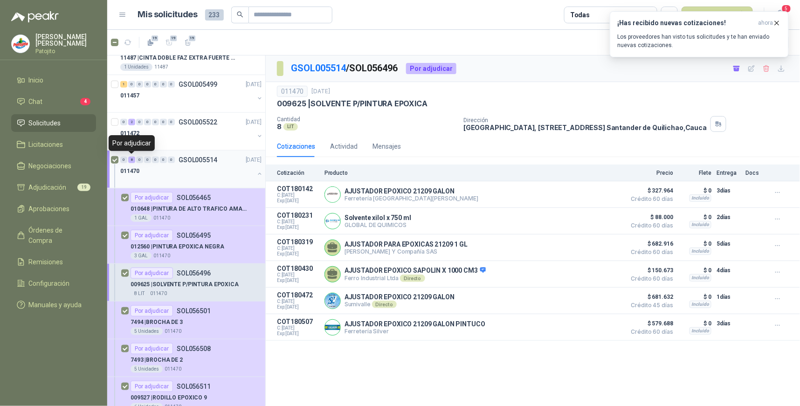
click at [132, 161] on div "8" at bounding box center [131, 160] width 7 height 7
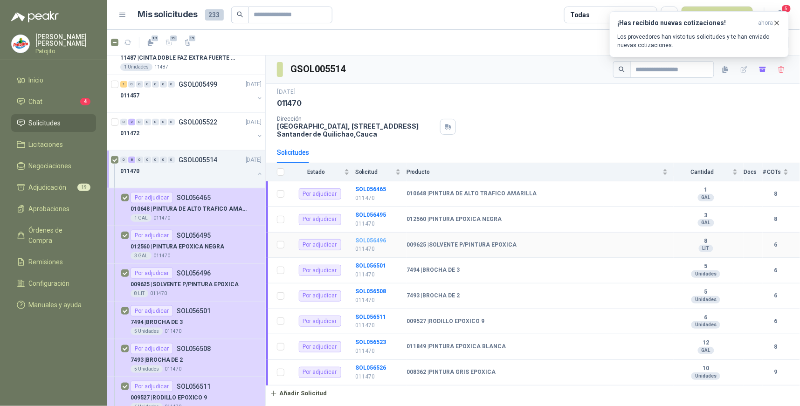
click at [376, 238] on b "SOL056496" at bounding box center [370, 240] width 31 height 7
